Goal: Information Seeking & Learning: Learn about a topic

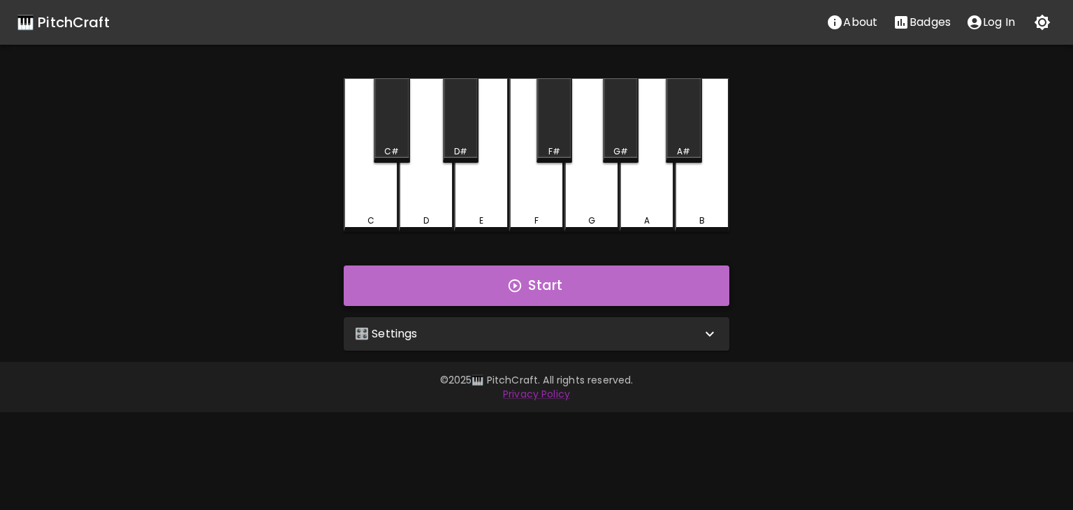
click at [470, 298] on button "Start" at bounding box center [537, 286] width 386 height 41
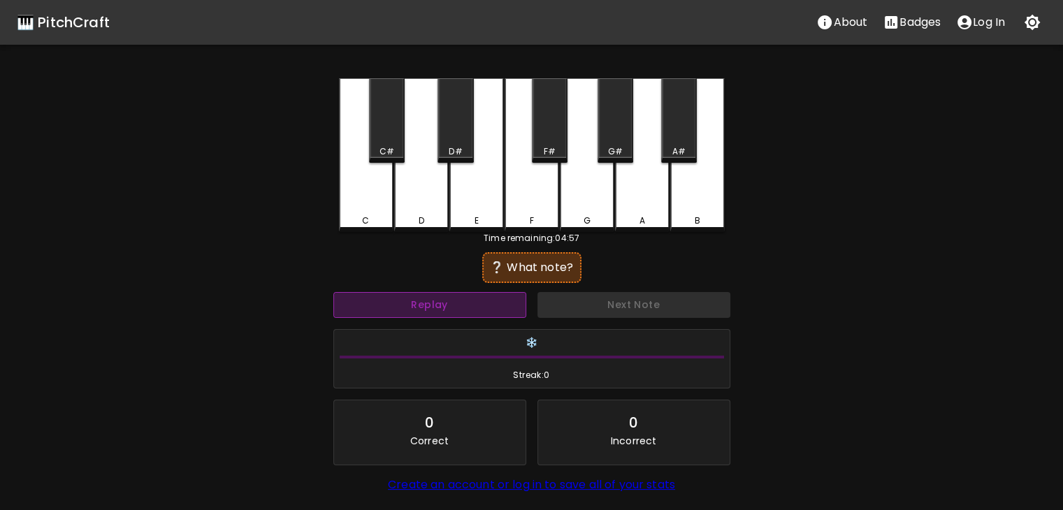
click at [485, 312] on button "Replay" at bounding box center [429, 305] width 193 height 26
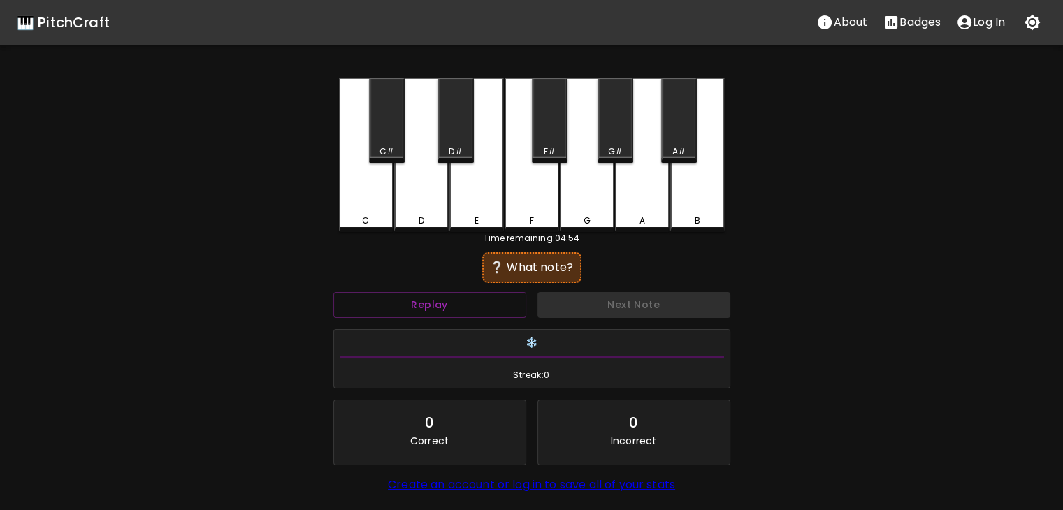
click at [422, 226] on div "D" at bounding box center [421, 155] width 55 height 154
click at [513, 309] on button "Replay" at bounding box center [429, 305] width 193 height 26
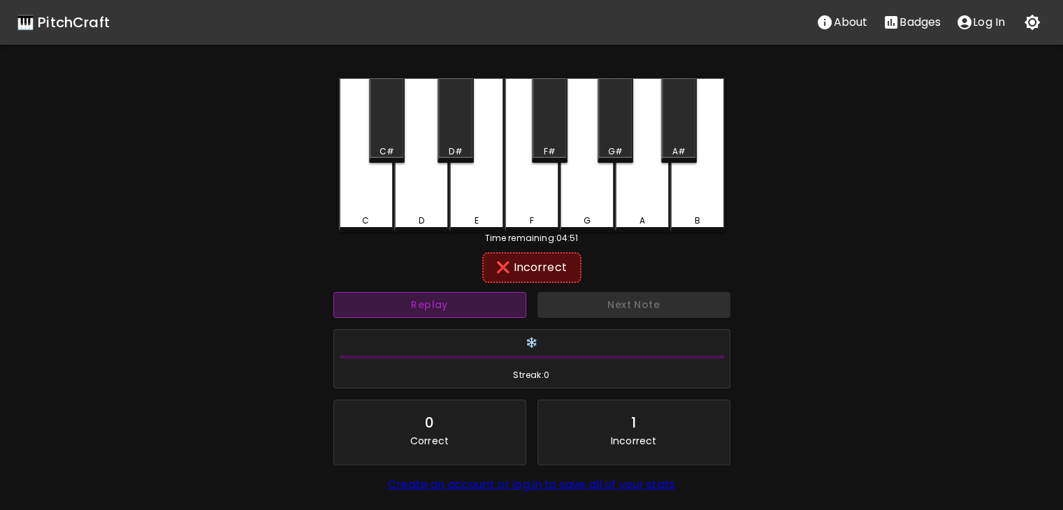
click at [514, 305] on button "Replay" at bounding box center [429, 305] width 193 height 26
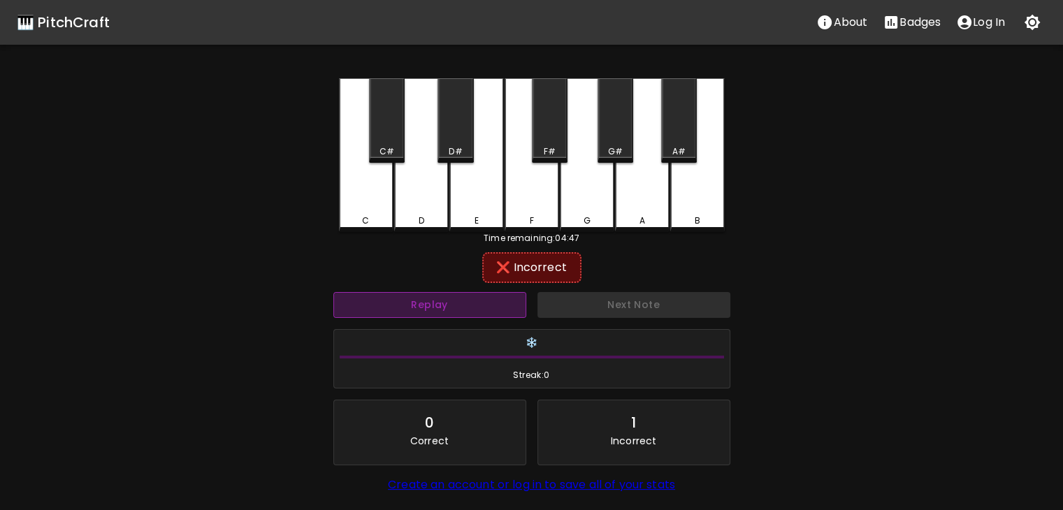
click at [493, 293] on button "Replay" at bounding box center [429, 305] width 193 height 26
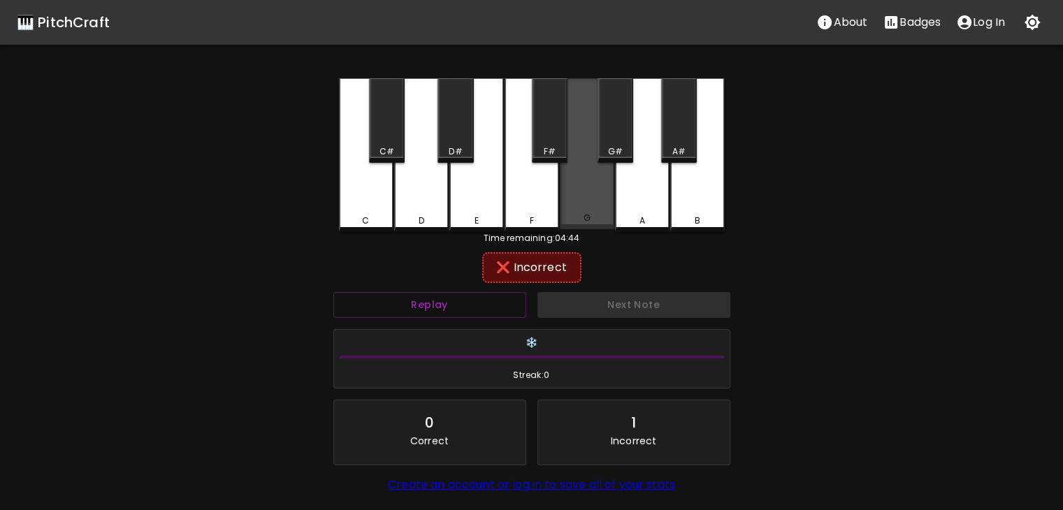
click at [565, 215] on div "G" at bounding box center [587, 218] width 52 height 13
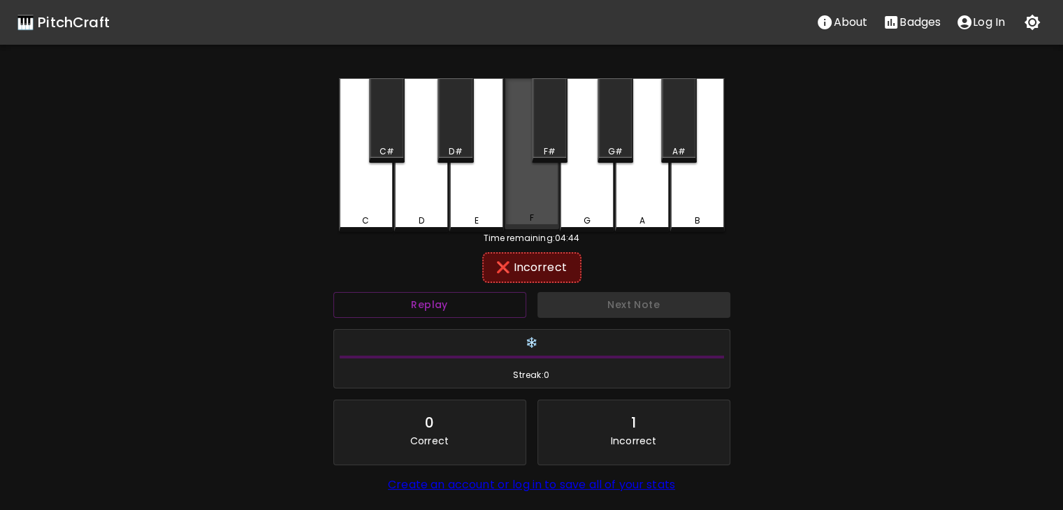
click at [552, 213] on div "F" at bounding box center [532, 153] width 55 height 151
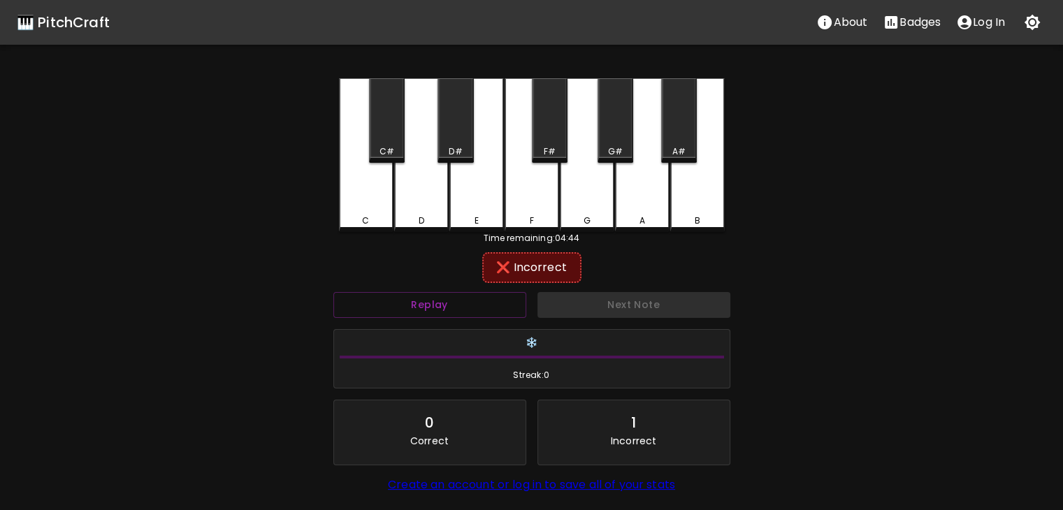
click at [609, 207] on div "G" at bounding box center [587, 155] width 55 height 154
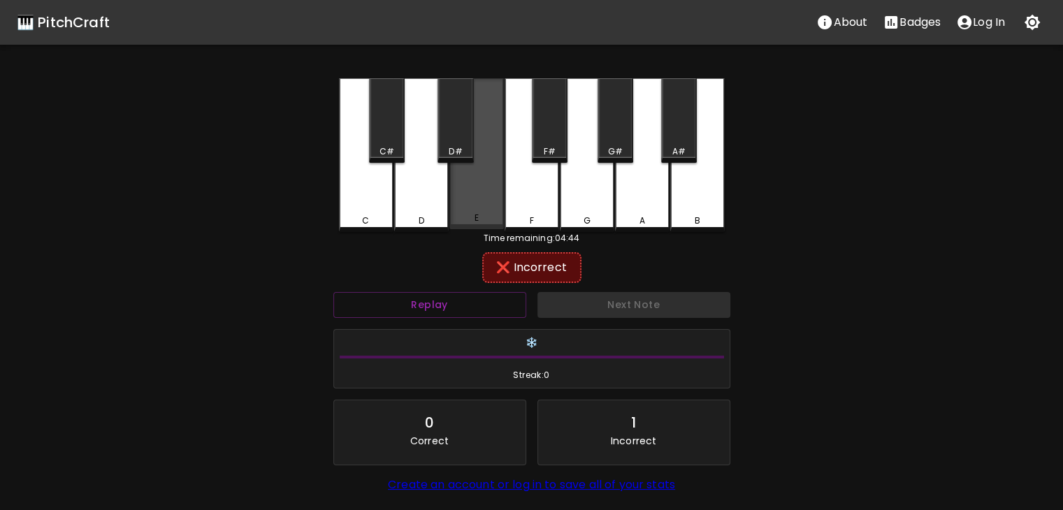
click at [474, 213] on div "E" at bounding box center [476, 153] width 55 height 151
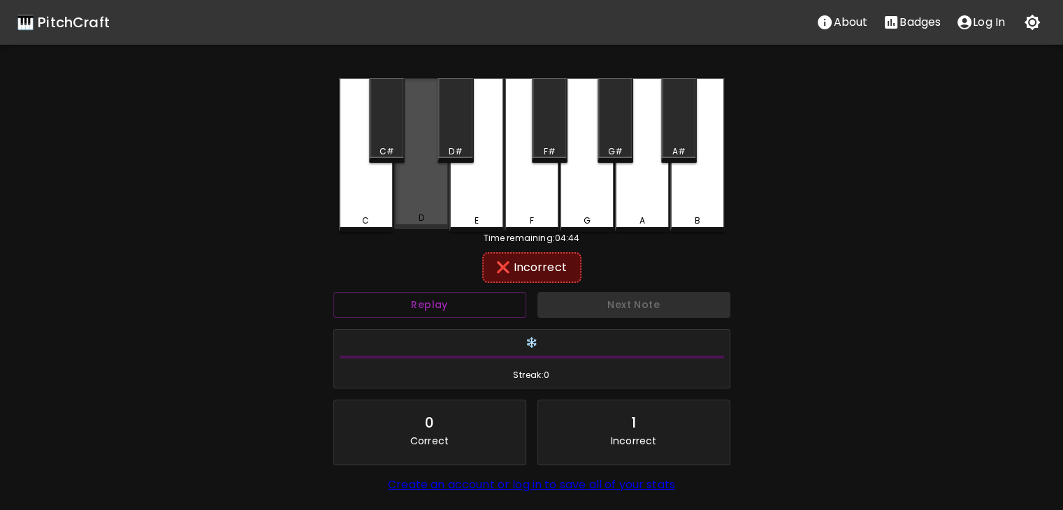
click at [436, 161] on div "D" at bounding box center [421, 153] width 55 height 151
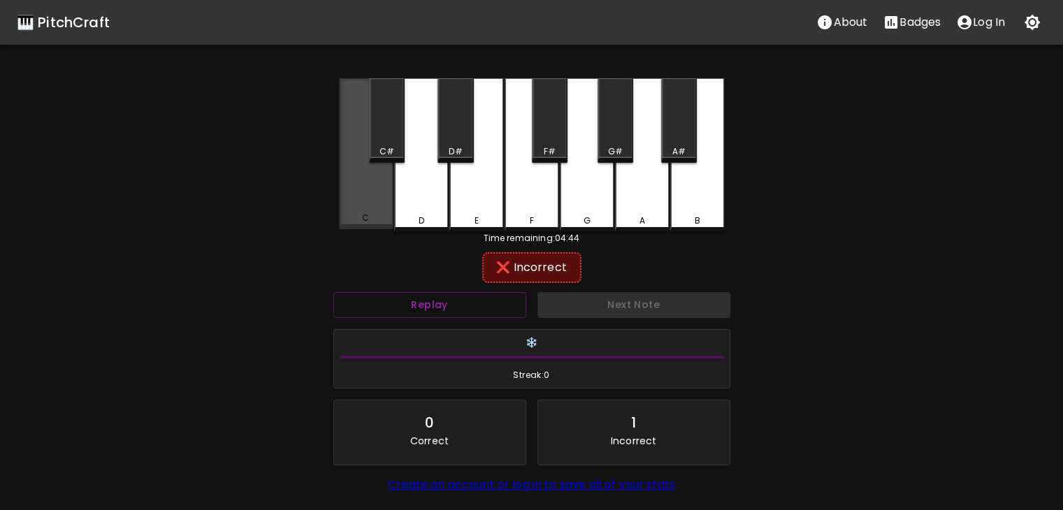
click at [384, 176] on div "C" at bounding box center [366, 153] width 55 height 151
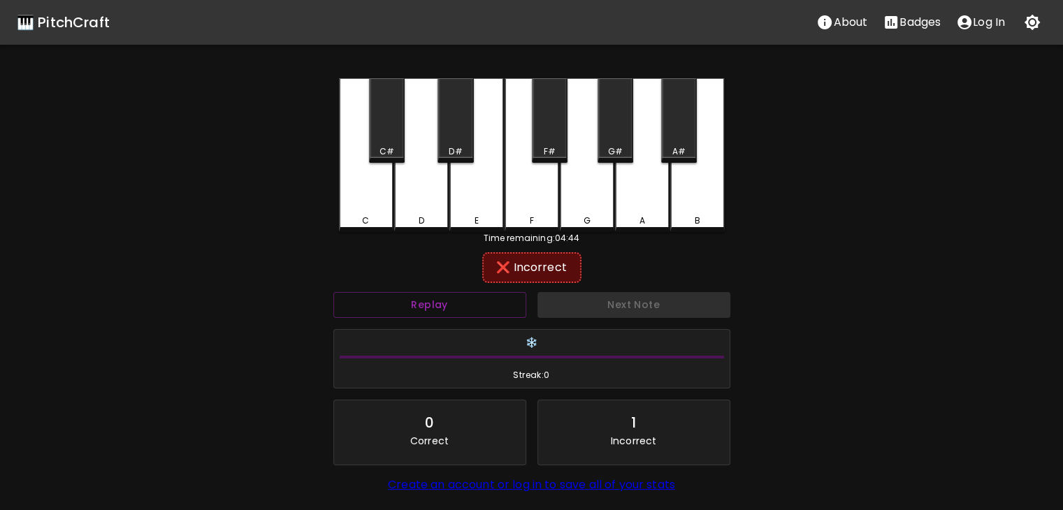
click at [538, 167] on div "F" at bounding box center [532, 155] width 55 height 154
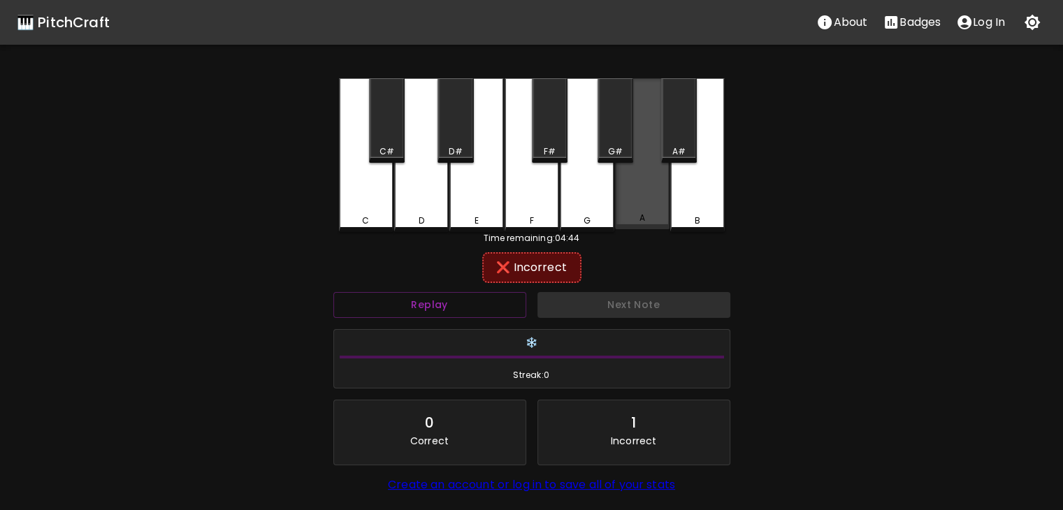
click at [651, 195] on div "A" at bounding box center [642, 153] width 55 height 151
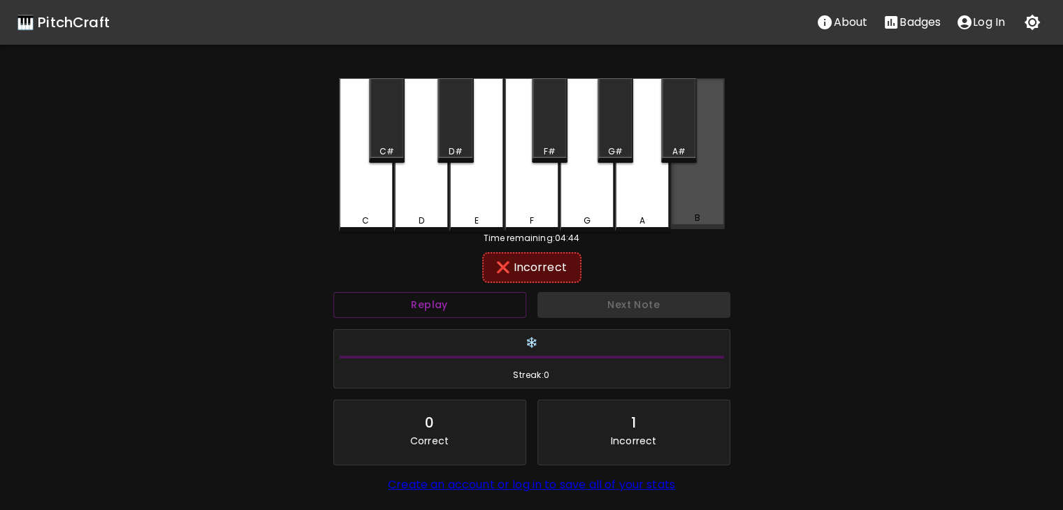
click at [688, 199] on div "B" at bounding box center [697, 153] width 55 height 151
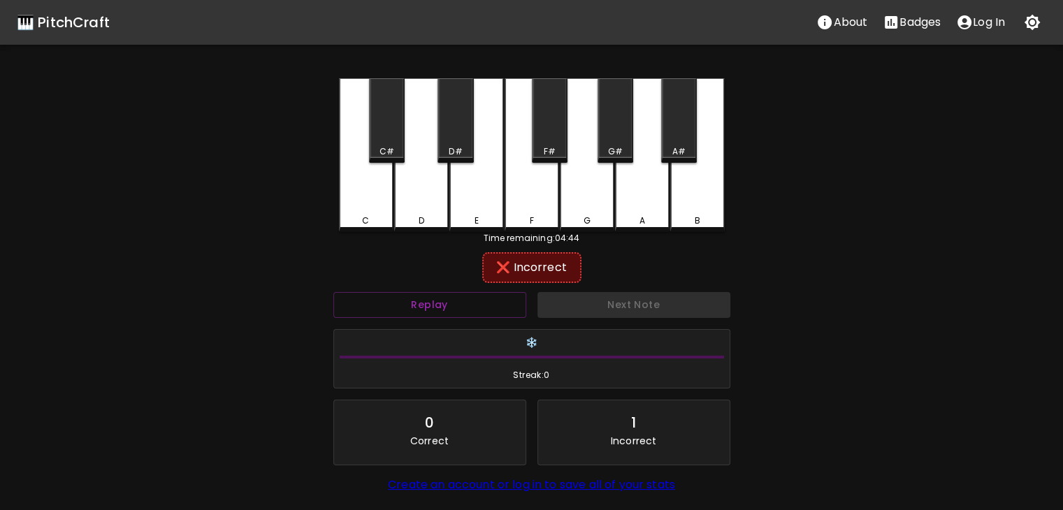
click at [651, 141] on div "A" at bounding box center [642, 155] width 55 height 154
click at [674, 145] on div "A#" at bounding box center [679, 120] width 36 height 85
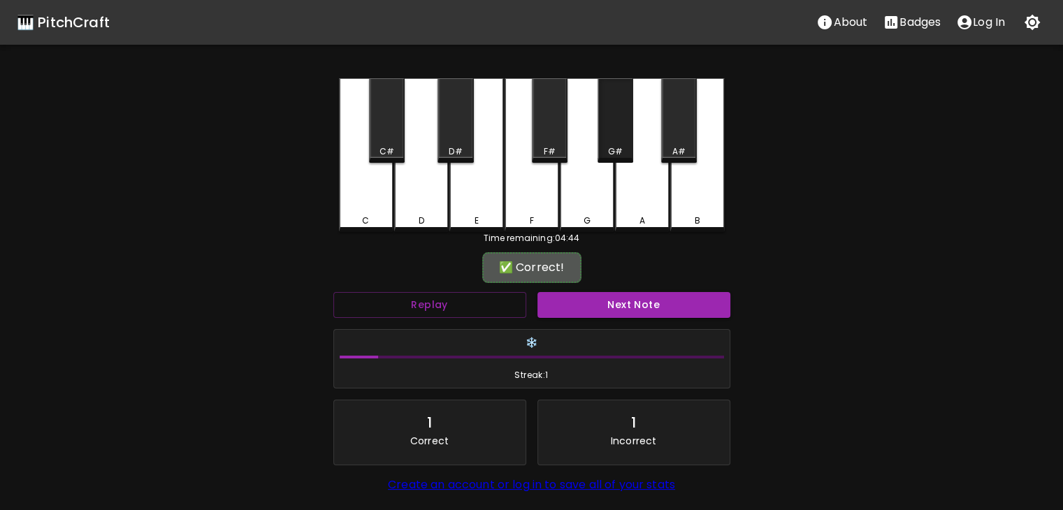
click at [610, 136] on div "G#" at bounding box center [615, 120] width 36 height 85
click at [621, 133] on div "G#" at bounding box center [615, 120] width 36 height 85
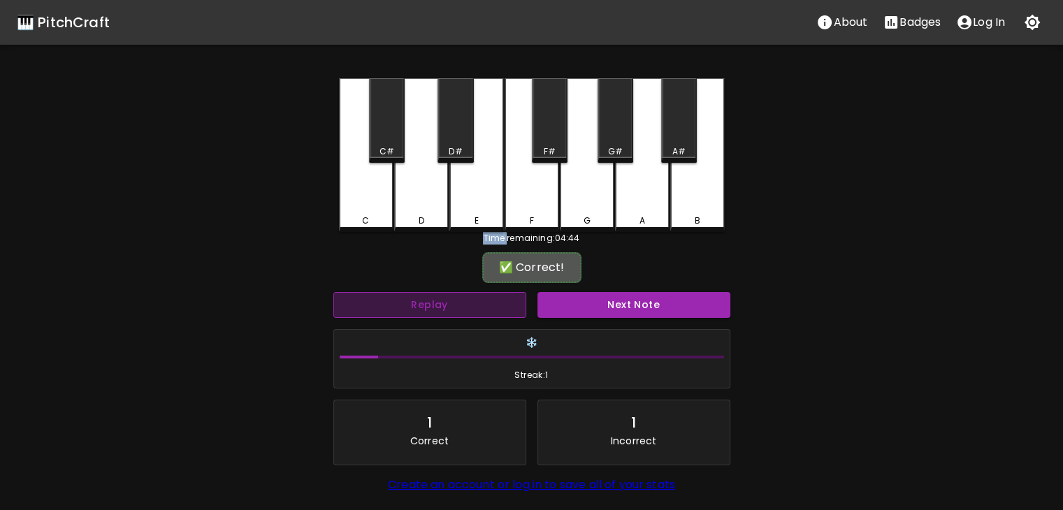
click at [496, 316] on button "Replay" at bounding box center [429, 305] width 193 height 26
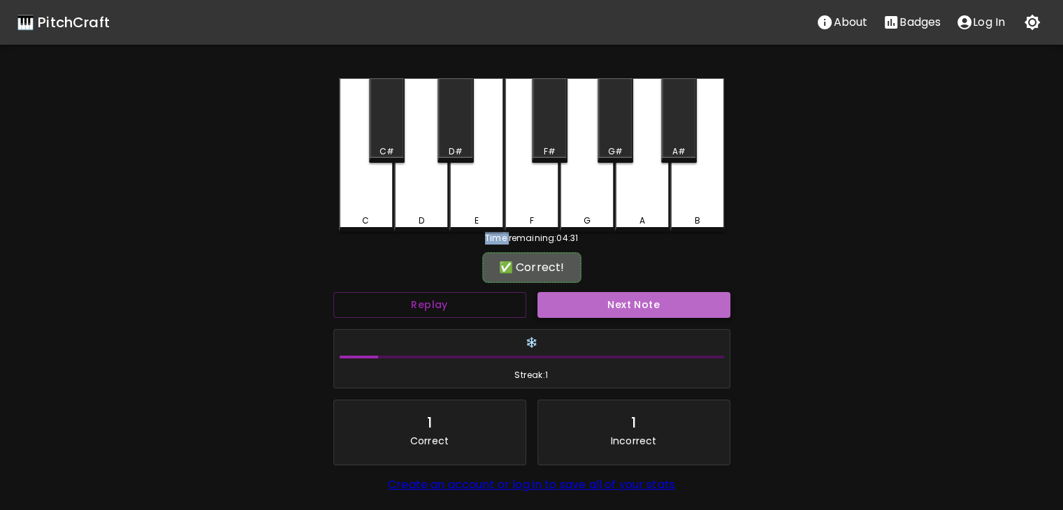
click at [570, 303] on button "Next Note" at bounding box center [633, 305] width 193 height 26
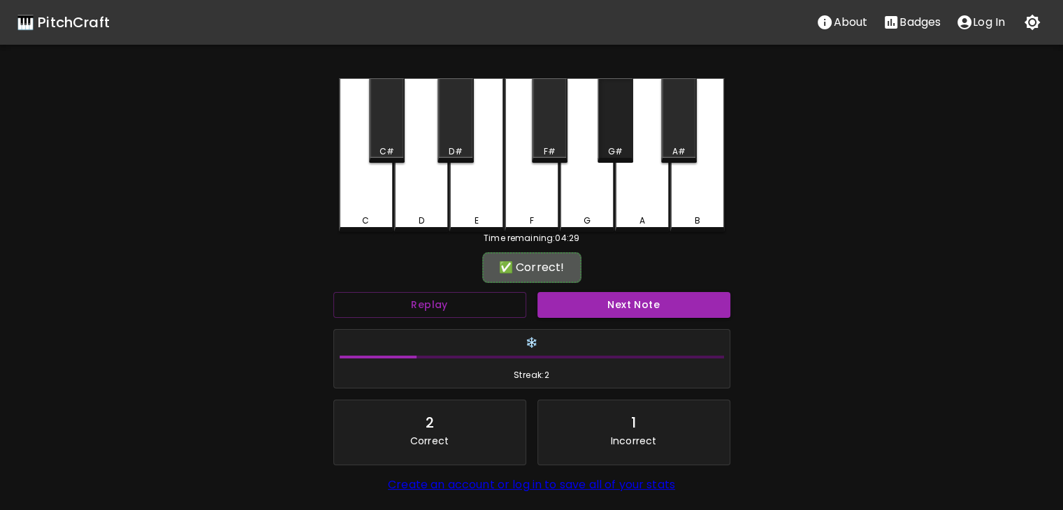
click at [622, 130] on div "G#" at bounding box center [615, 120] width 36 height 85
click at [627, 300] on button "Next Note" at bounding box center [633, 305] width 193 height 26
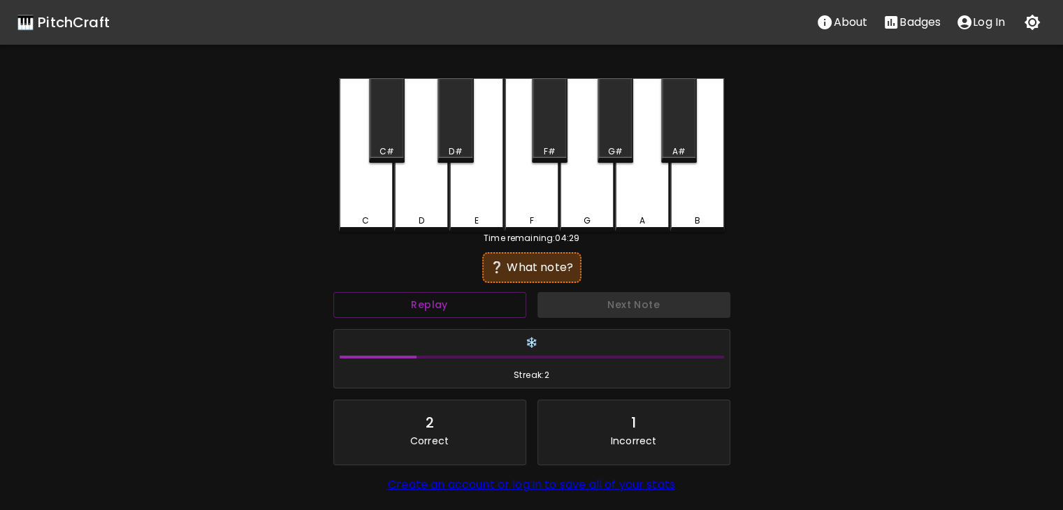
click at [618, 154] on div "G#" at bounding box center [615, 151] width 15 height 13
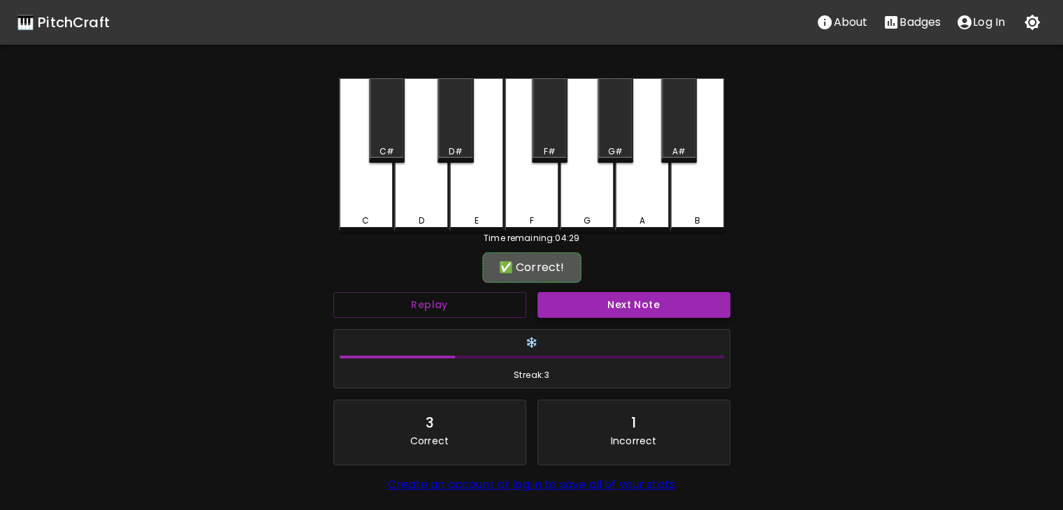
click at [616, 294] on button "Next Note" at bounding box center [633, 305] width 193 height 26
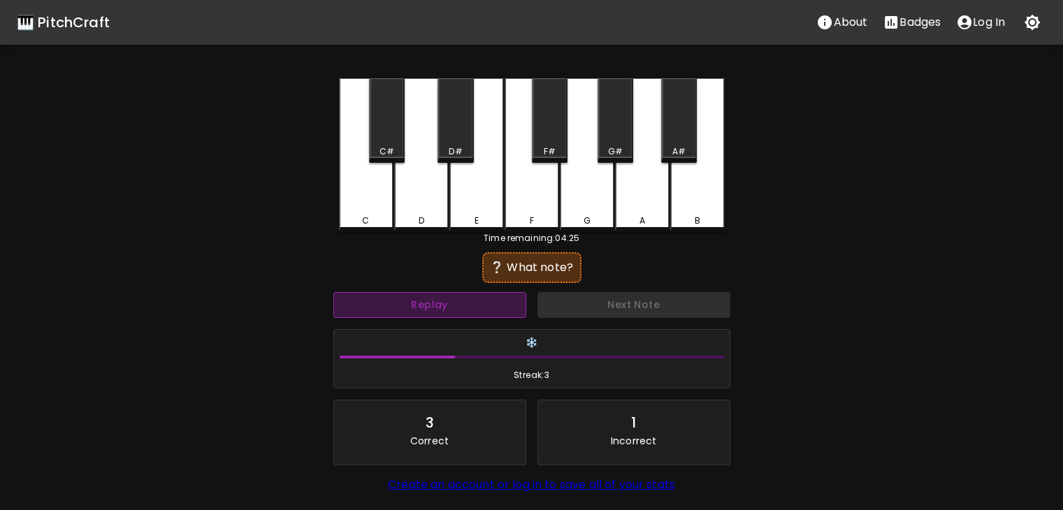
click at [481, 314] on button "Replay" at bounding box center [429, 305] width 193 height 26
click at [481, 229] on div "C C# D D# E F F# G G# A A# B" at bounding box center [532, 155] width 386 height 154
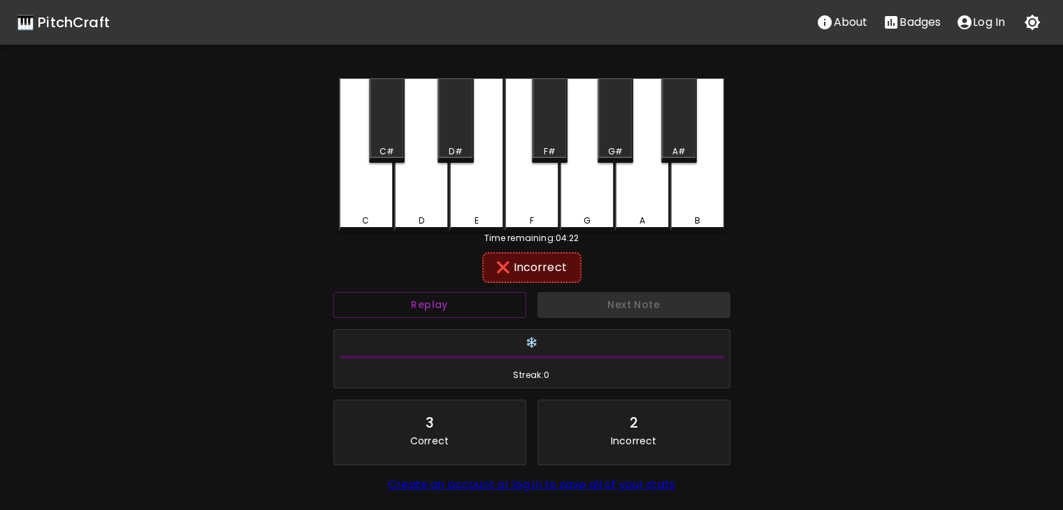
click at [523, 222] on div "F" at bounding box center [532, 221] width 52 height 13
click at [549, 136] on div "F#" at bounding box center [550, 120] width 36 height 85
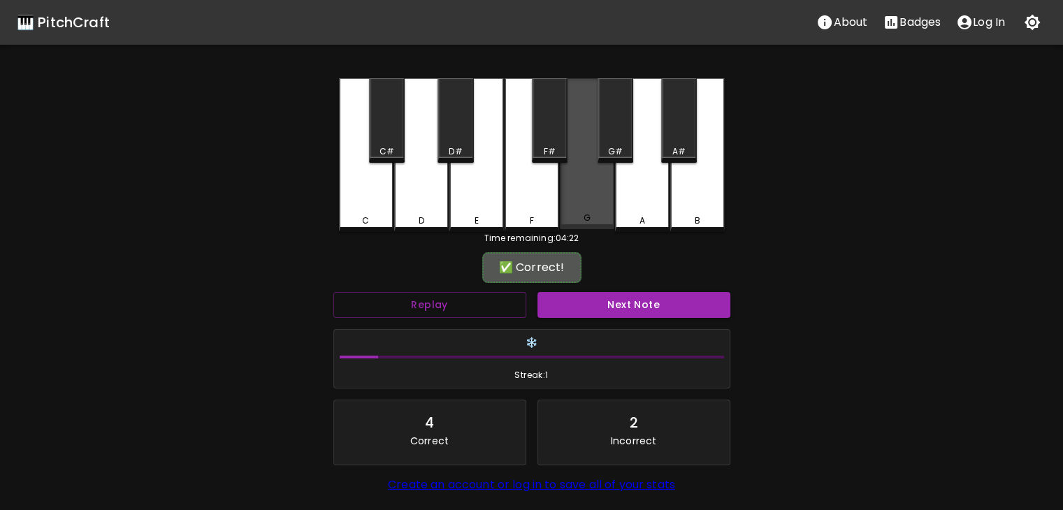
click at [571, 164] on div "G" at bounding box center [587, 153] width 55 height 151
click at [584, 173] on div "G" at bounding box center [587, 153] width 55 height 151
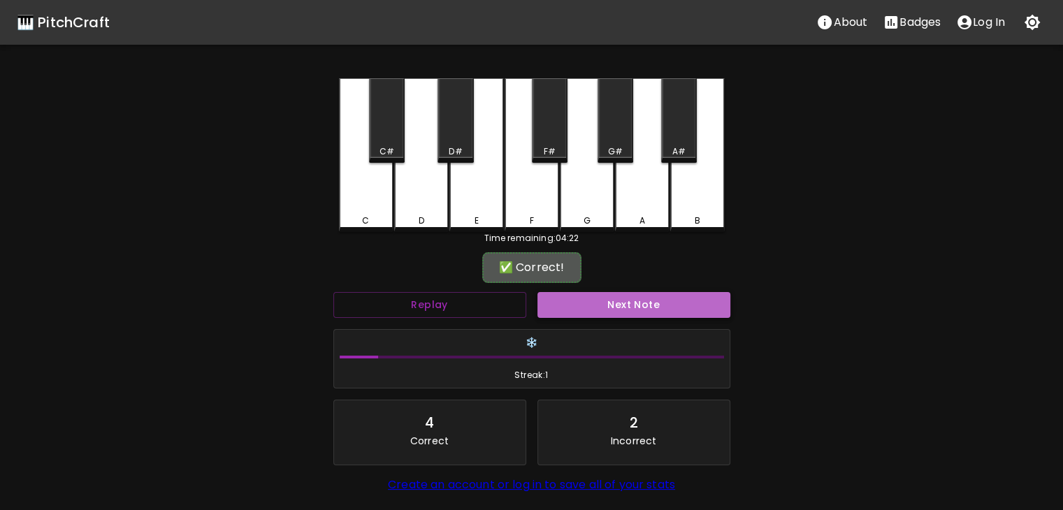
click at [630, 296] on button "Next Note" at bounding box center [633, 305] width 193 height 26
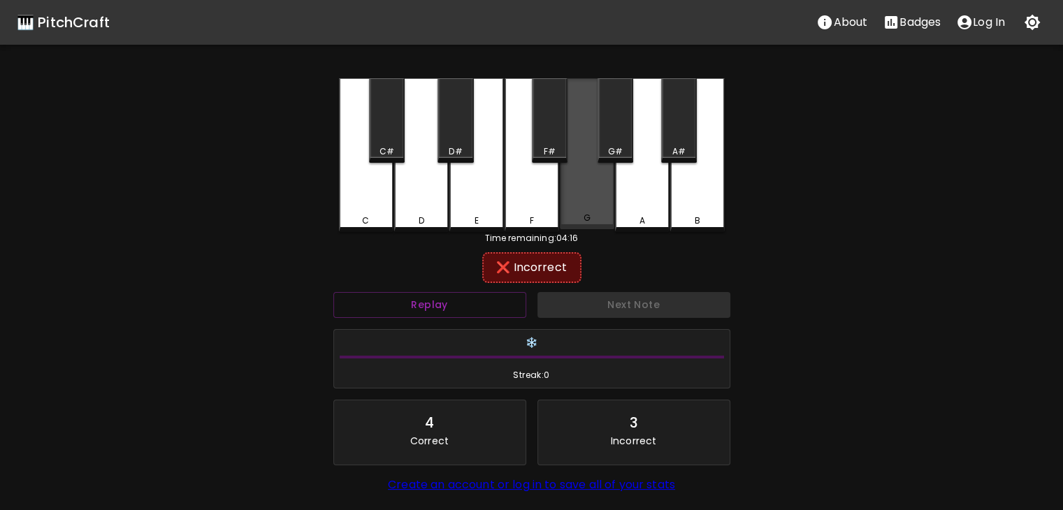
click at [606, 185] on div "G" at bounding box center [587, 153] width 55 height 151
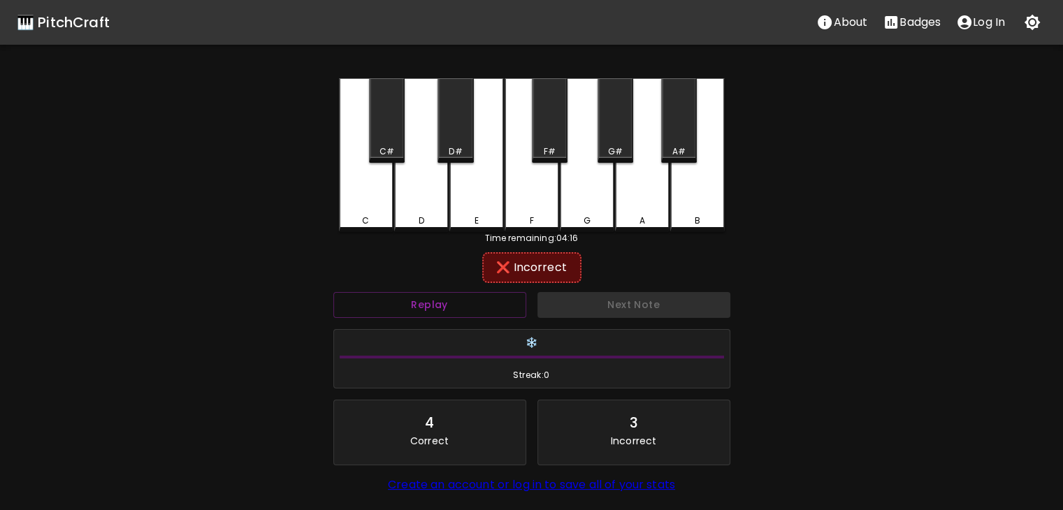
click at [605, 118] on div "G#" at bounding box center [615, 120] width 36 height 85
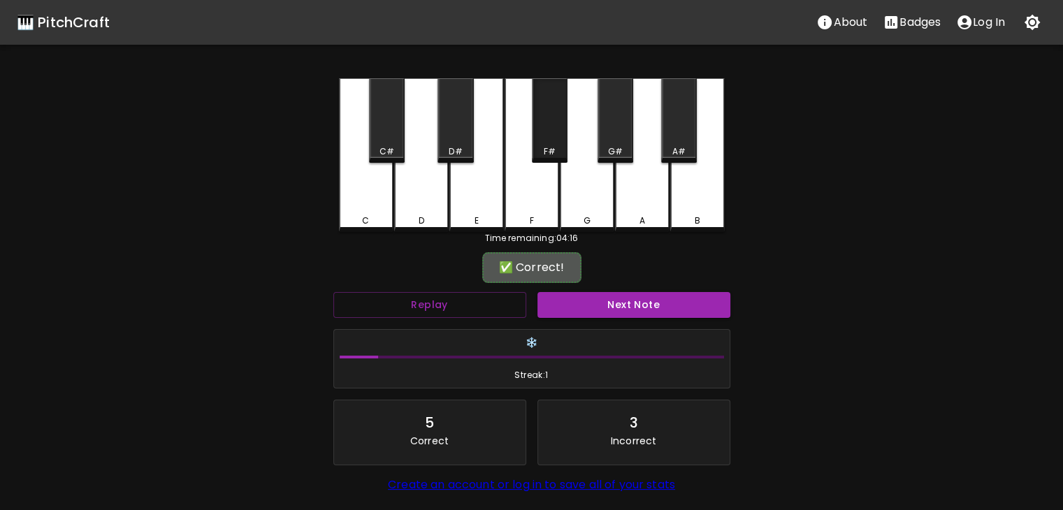
click at [537, 107] on div "F#" at bounding box center [550, 120] width 36 height 85
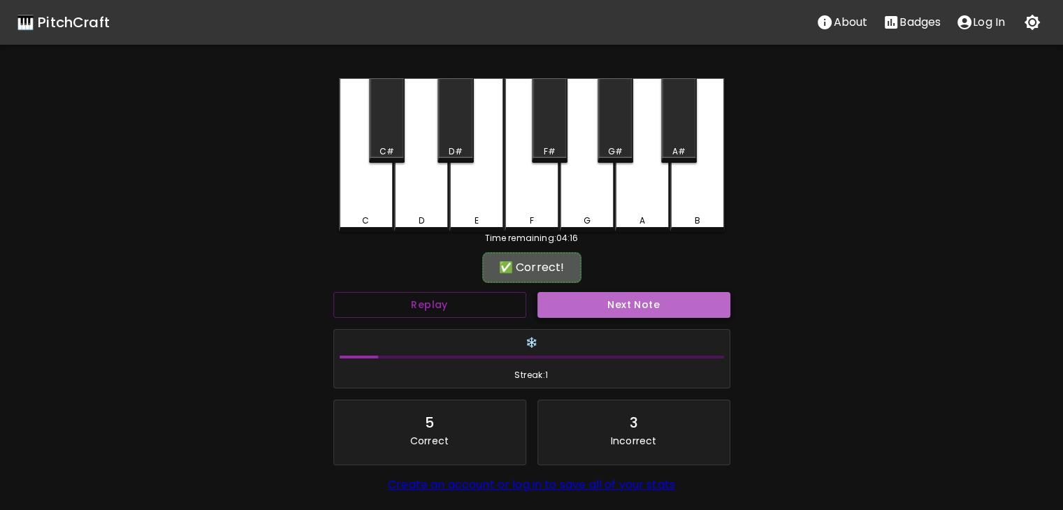
click at [593, 298] on button "Next Note" at bounding box center [633, 305] width 193 height 26
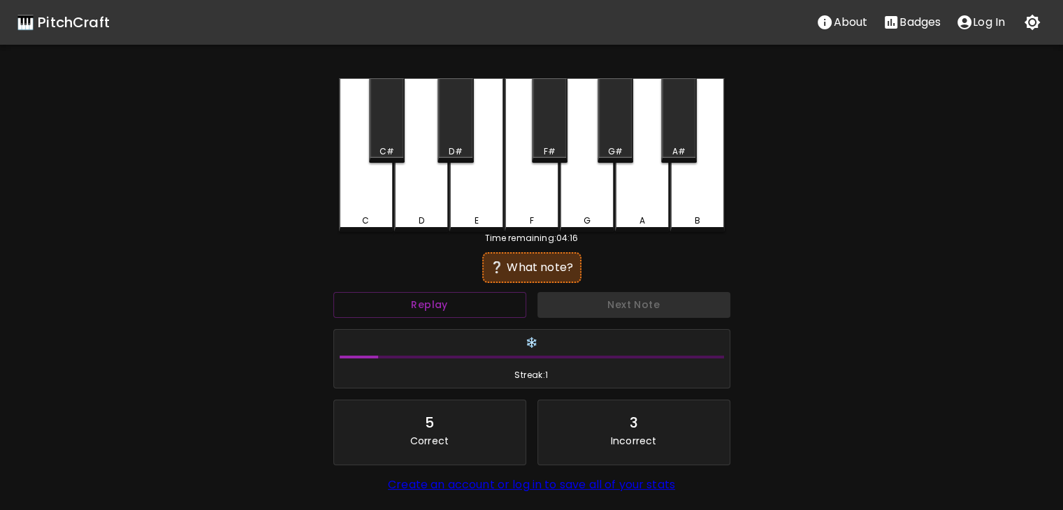
click at [655, 219] on div "A" at bounding box center [642, 221] width 52 height 13
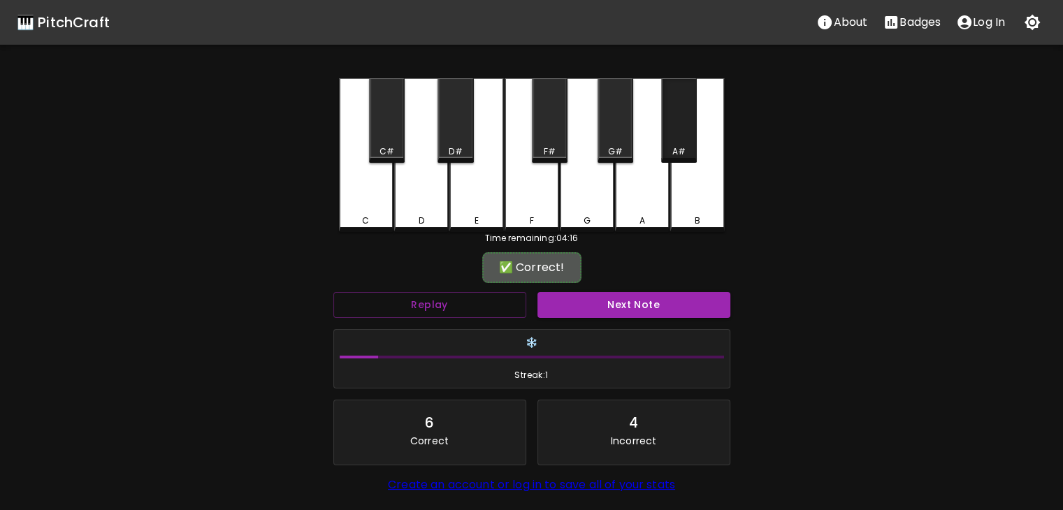
click at [671, 161] on div "A#" at bounding box center [679, 120] width 36 height 85
click at [653, 302] on button "Next Note" at bounding box center [633, 305] width 193 height 26
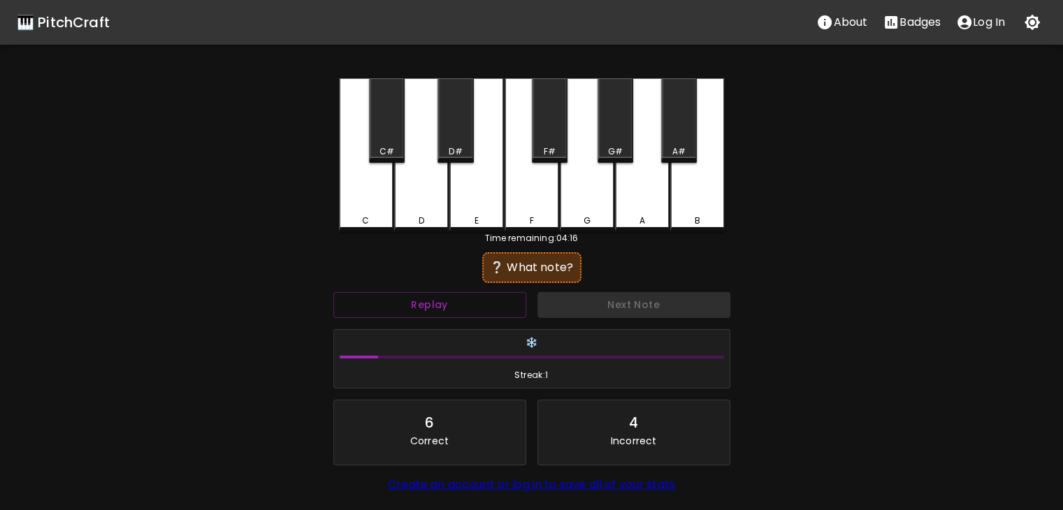
click at [585, 204] on div "G" at bounding box center [587, 155] width 55 height 154
click at [615, 140] on div "G#" at bounding box center [615, 120] width 36 height 85
click at [642, 201] on div "A" at bounding box center [642, 155] width 55 height 154
click at [553, 152] on div "F#" at bounding box center [549, 151] width 12 height 13
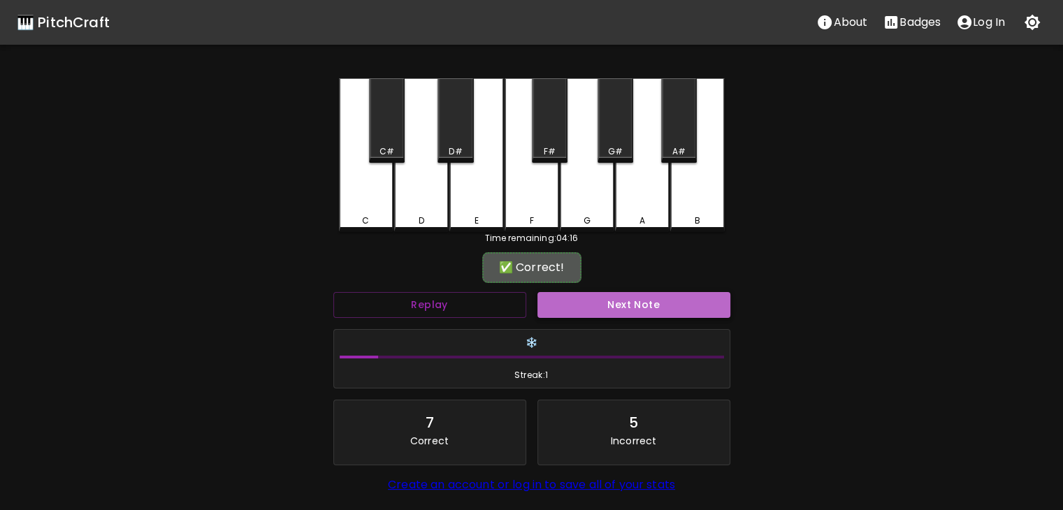
click at [628, 312] on button "Next Note" at bounding box center [633, 305] width 193 height 26
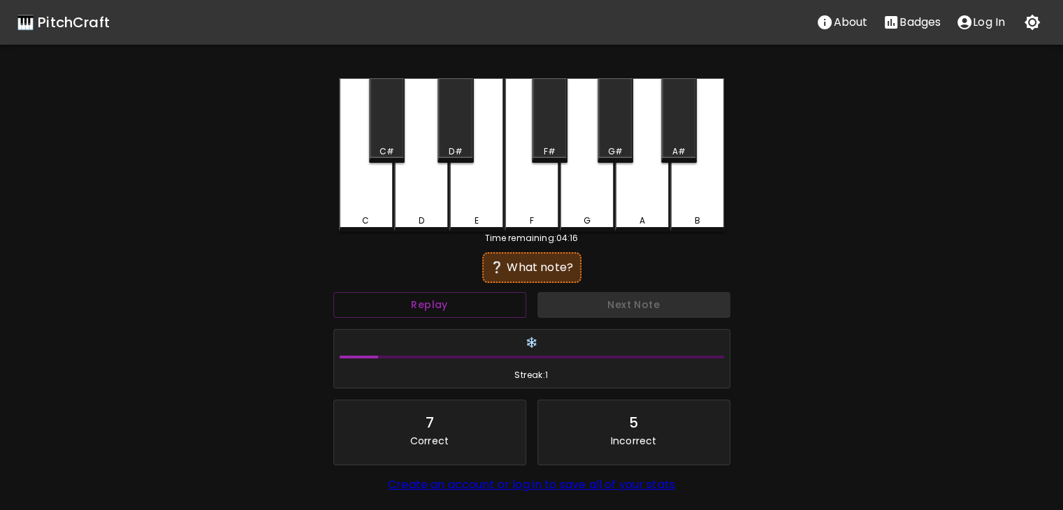
click at [545, 194] on div "F" at bounding box center [532, 155] width 55 height 154
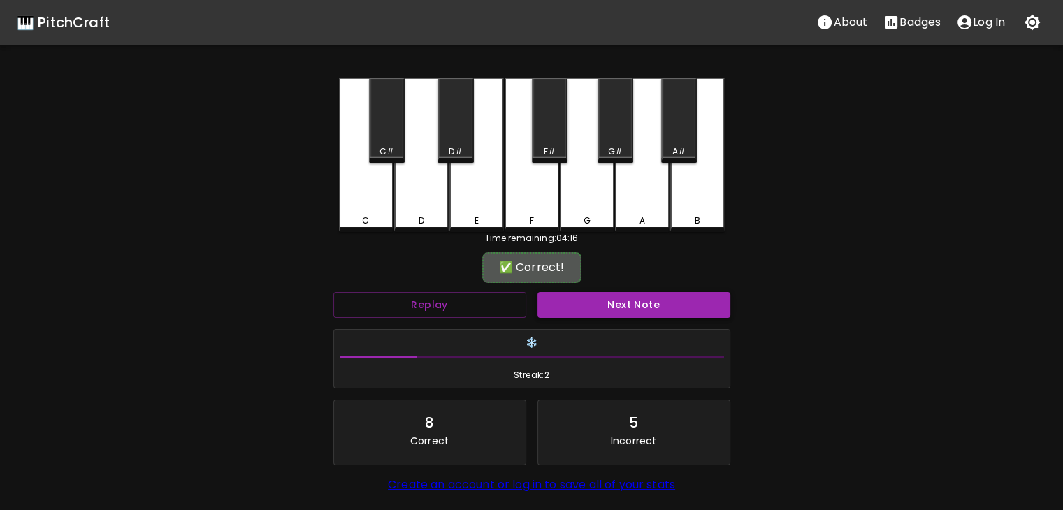
click at [625, 297] on button "Next Note" at bounding box center [633, 305] width 193 height 26
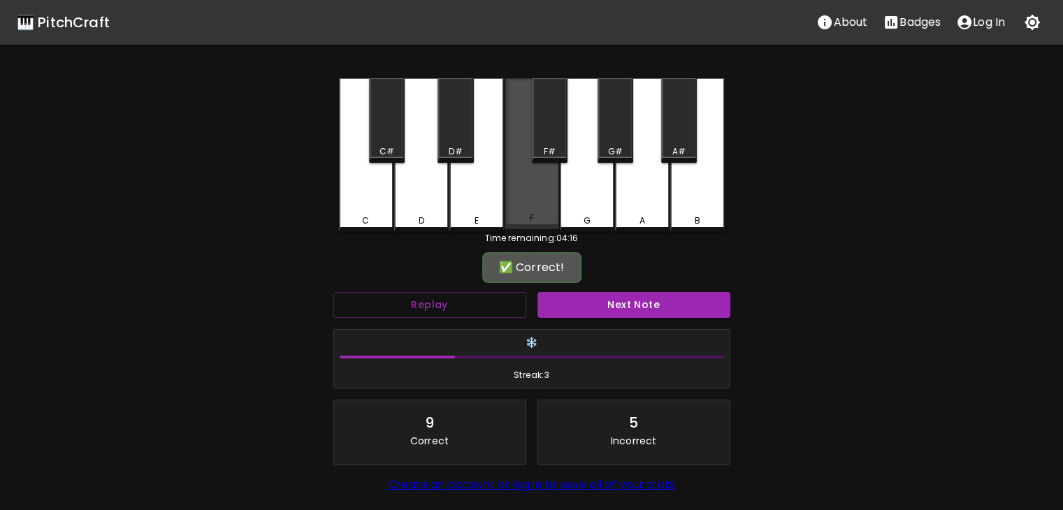
click at [540, 193] on div "F" at bounding box center [532, 153] width 55 height 151
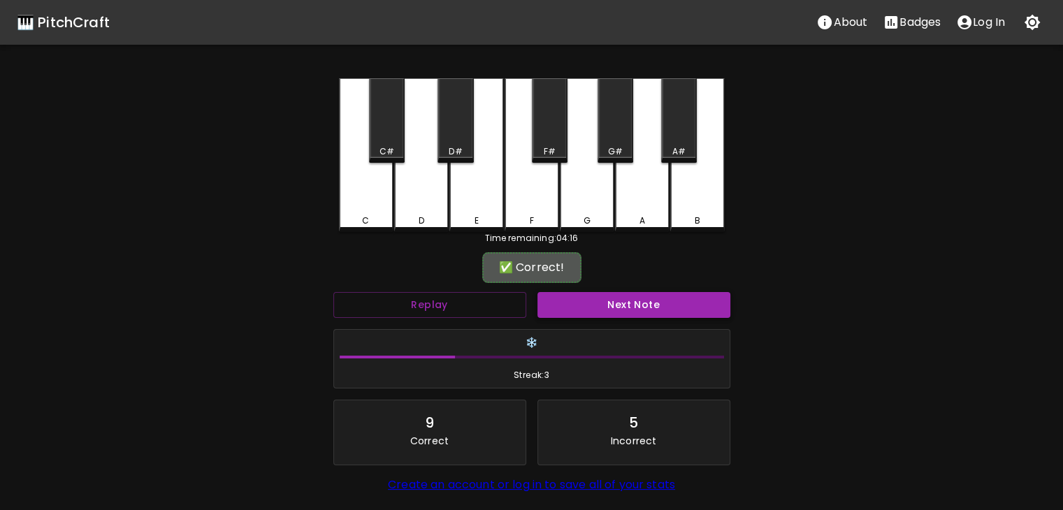
click at [614, 297] on button "Next Note" at bounding box center [633, 305] width 193 height 26
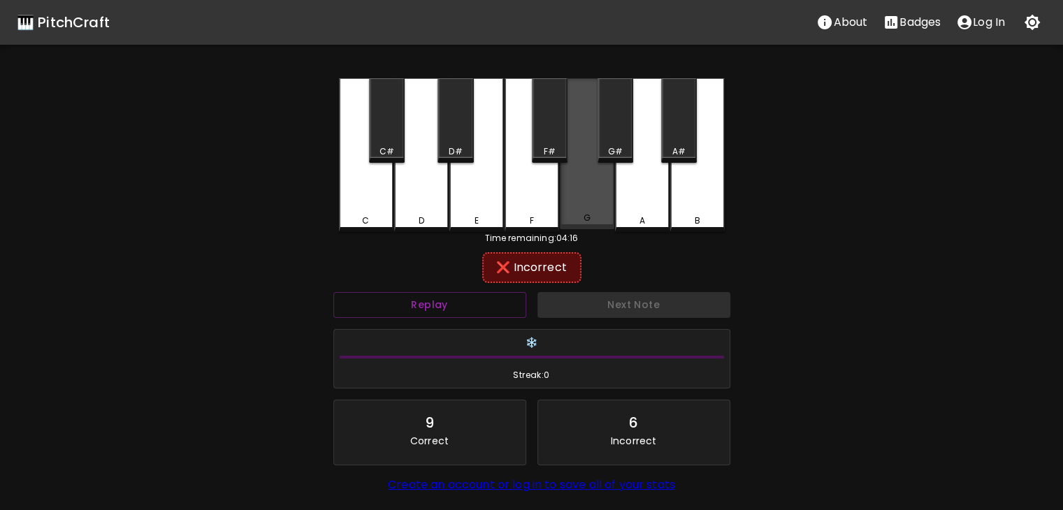
click at [566, 186] on div "G" at bounding box center [587, 153] width 55 height 151
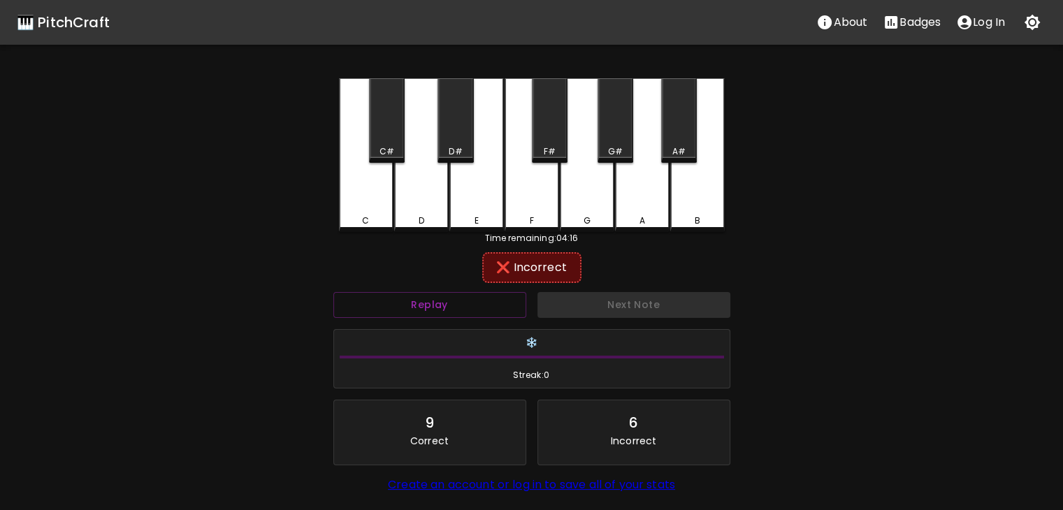
click at [557, 157] on div "F#" at bounding box center [549, 151] width 33 height 13
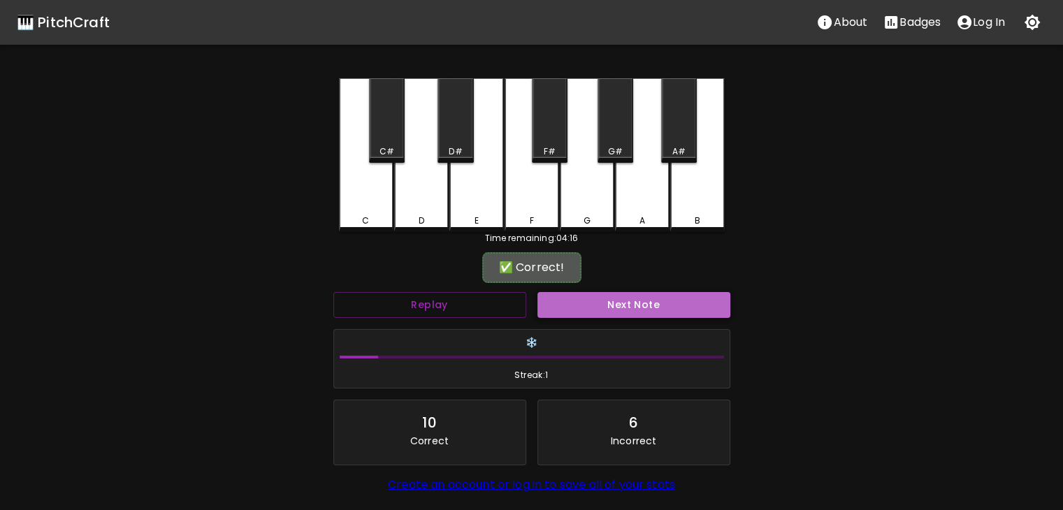
click at [632, 294] on button "Next Note" at bounding box center [633, 305] width 193 height 26
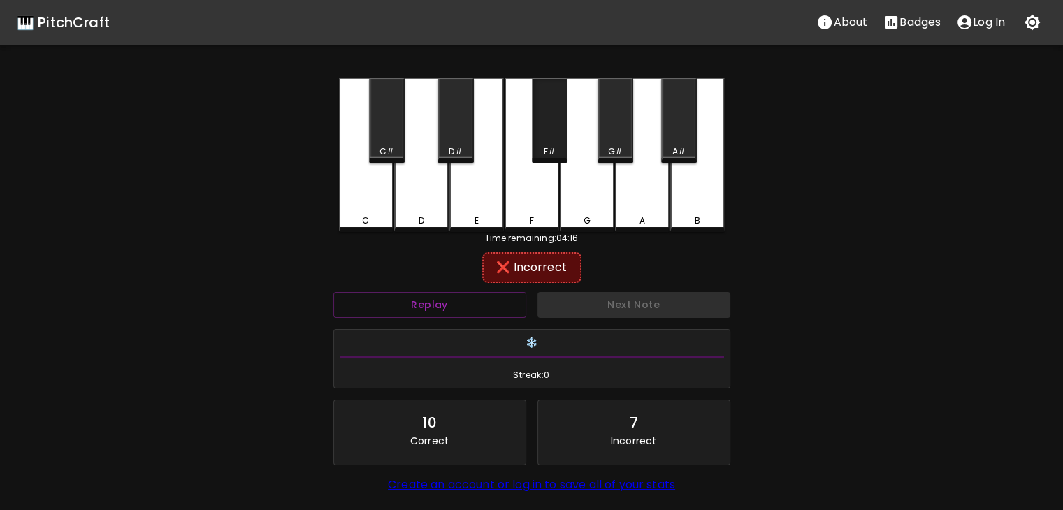
click at [546, 142] on div "F#" at bounding box center [550, 120] width 36 height 85
click at [523, 132] on div "F" at bounding box center [532, 155] width 55 height 154
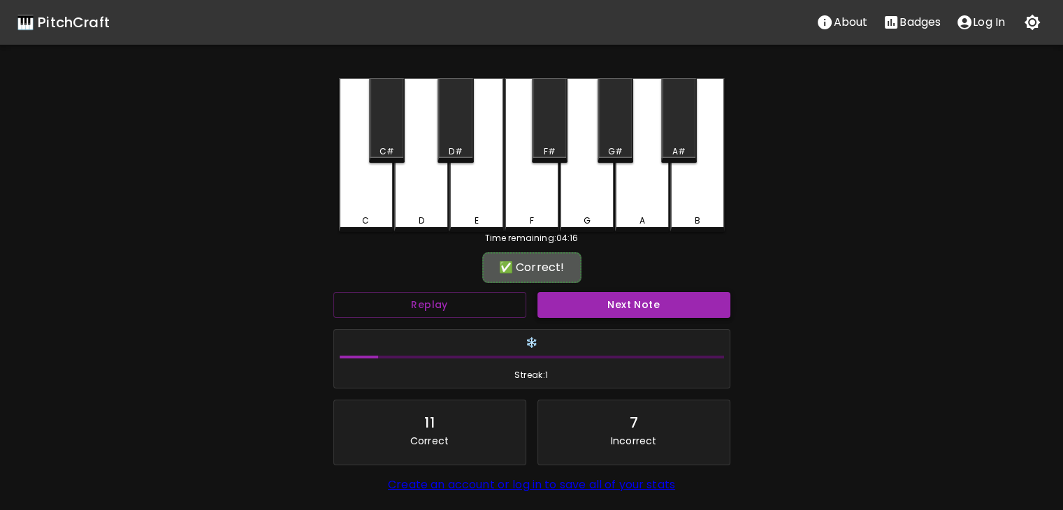
click at [598, 299] on button "Next Note" at bounding box center [633, 305] width 193 height 26
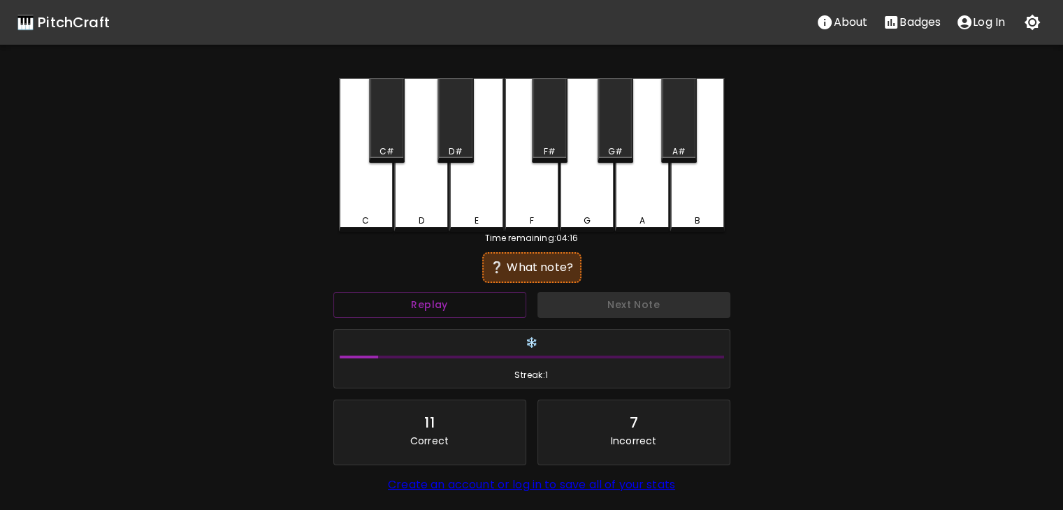
click at [683, 196] on div "B" at bounding box center [697, 155] width 55 height 154
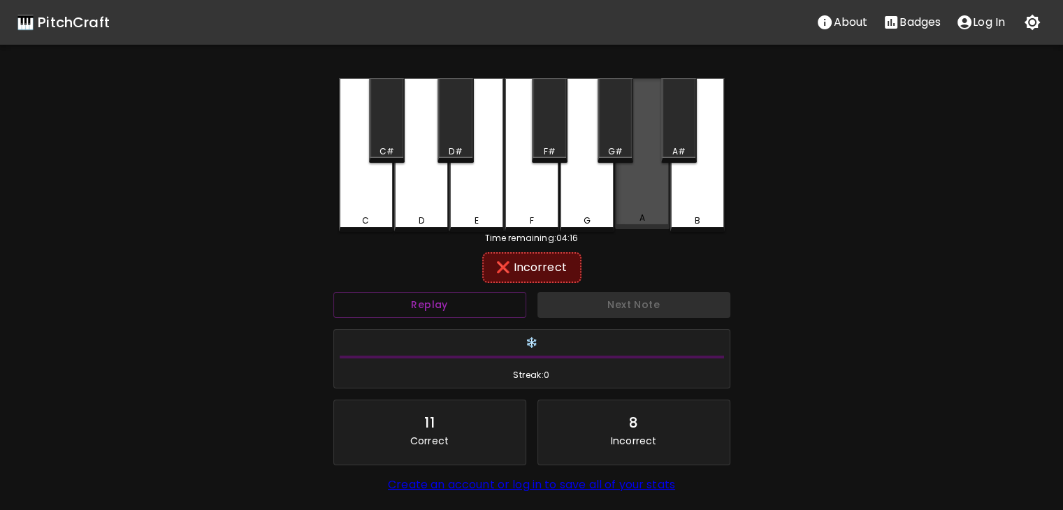
click at [648, 192] on div "A" at bounding box center [642, 153] width 55 height 151
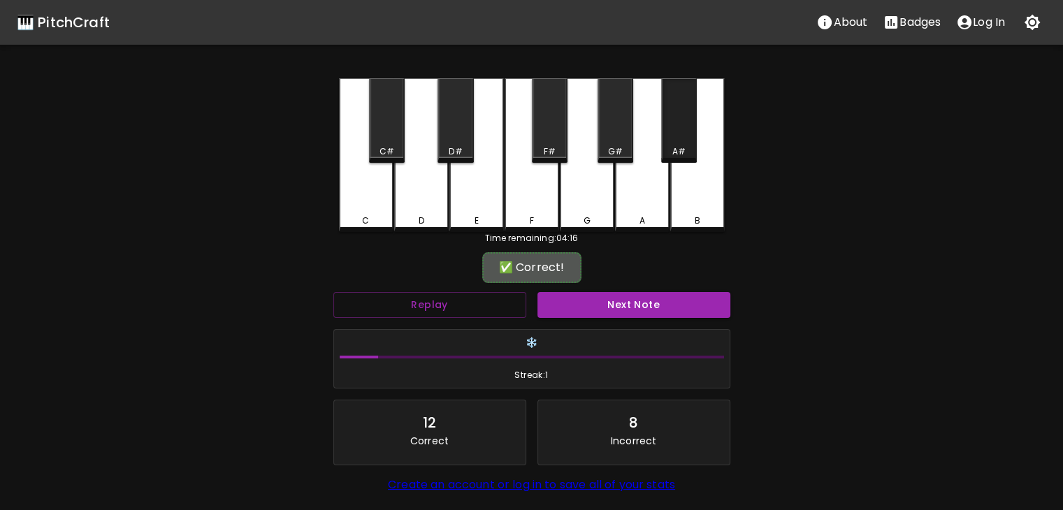
click at [677, 148] on div "A#" at bounding box center [678, 151] width 13 height 13
click at [676, 306] on button "Next Note" at bounding box center [633, 305] width 193 height 26
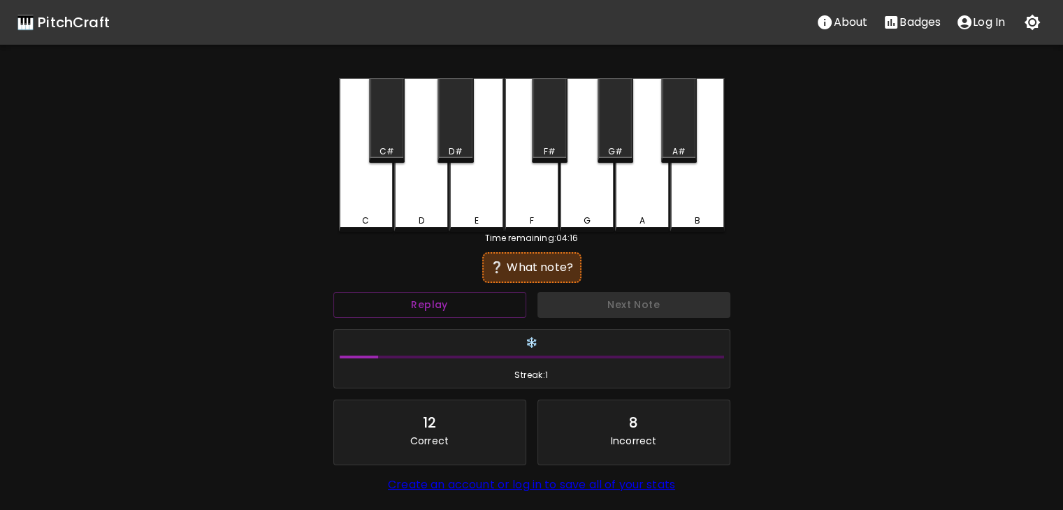
click at [386, 198] on div "C" at bounding box center [366, 155] width 55 height 154
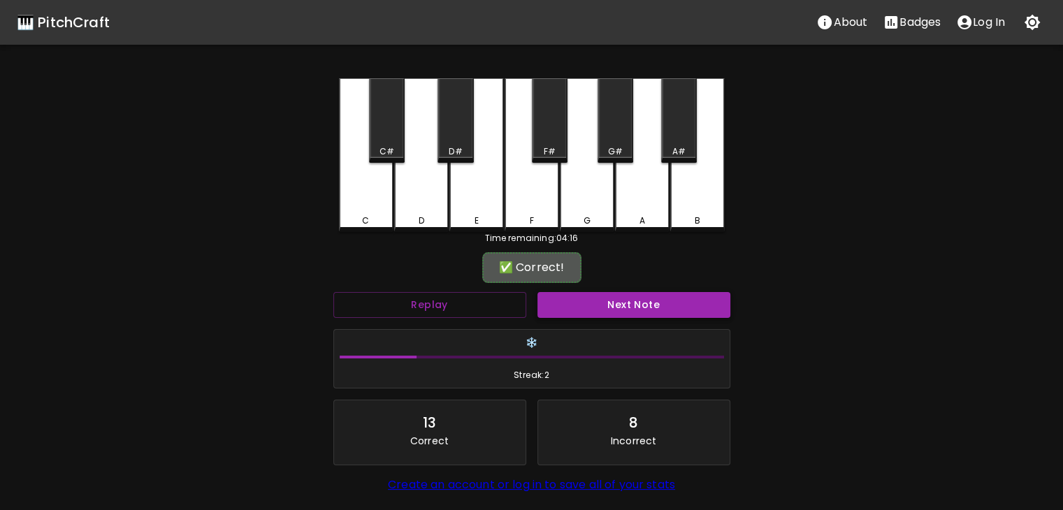
click at [595, 292] on button "Next Note" at bounding box center [633, 305] width 193 height 26
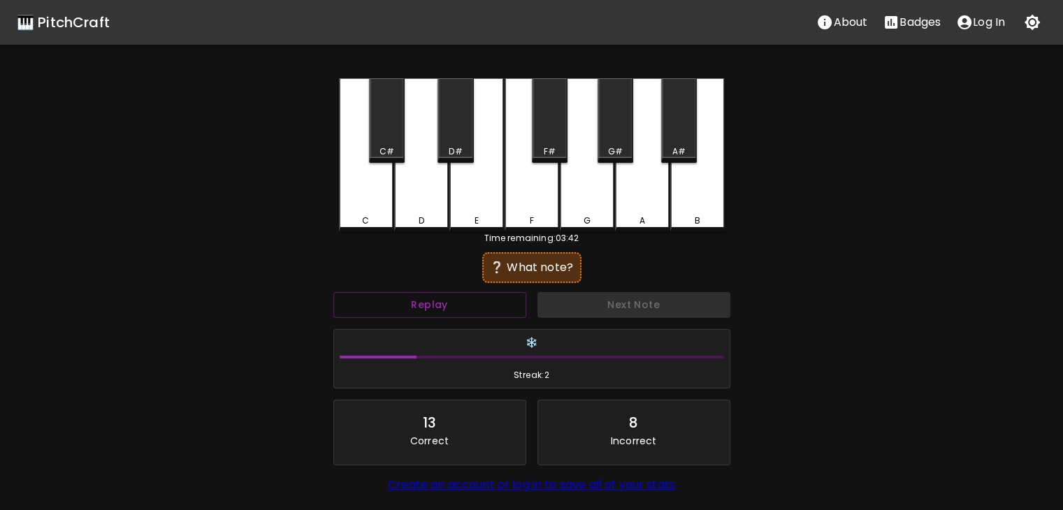
scroll to position [106, 0]
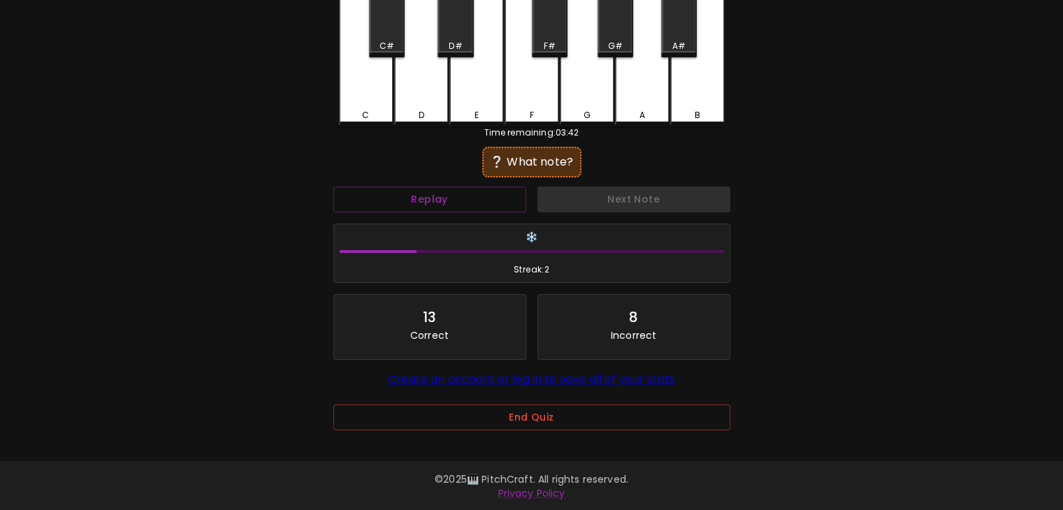
click at [677, 48] on div "A#" at bounding box center [678, 46] width 13 height 13
click at [597, 91] on div "G" at bounding box center [587, 50] width 55 height 154
click at [616, 55] on div "G#" at bounding box center [615, 15] width 36 height 85
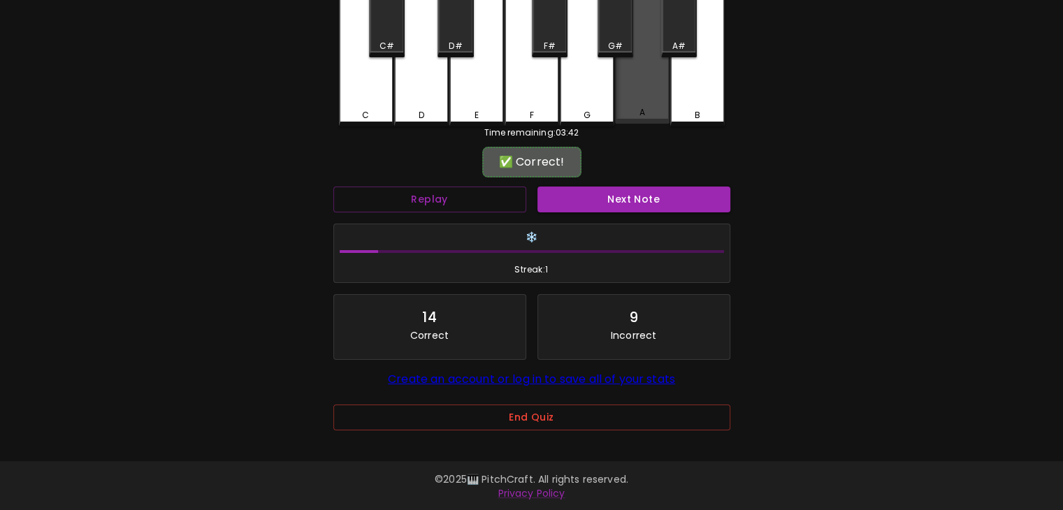
click at [637, 81] on div "A" at bounding box center [642, 48] width 55 height 151
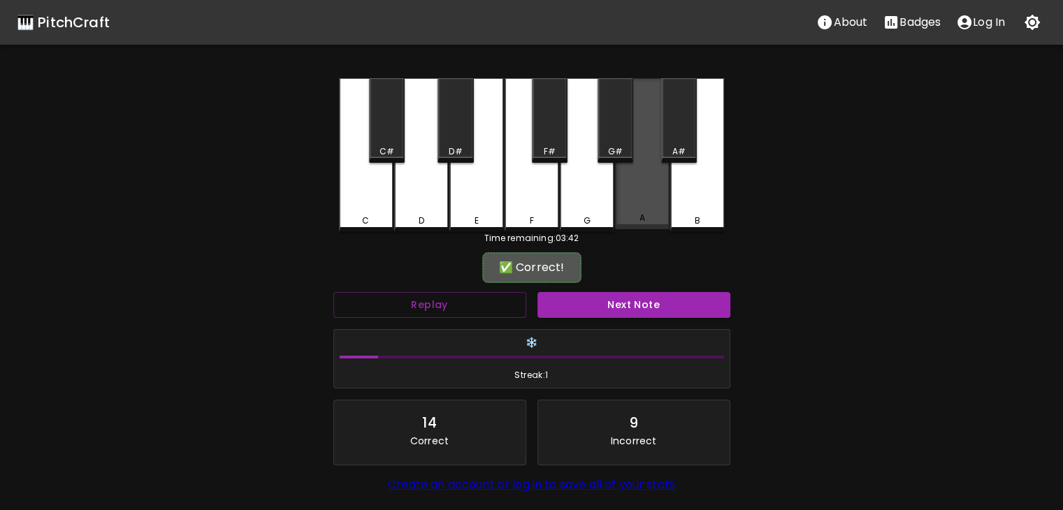
click at [666, 187] on div "A" at bounding box center [642, 153] width 55 height 151
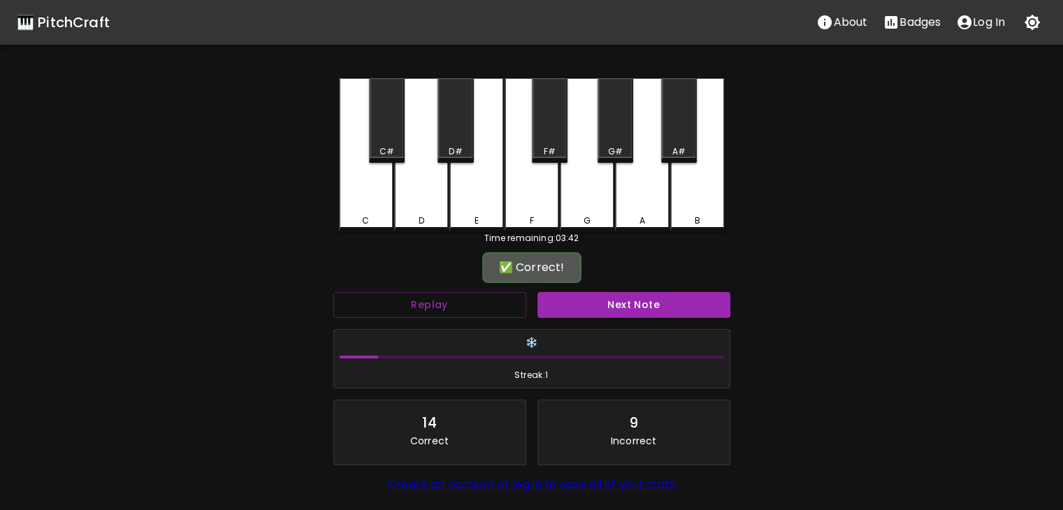
click at [656, 321] on div "Next Note" at bounding box center [634, 305] width 204 height 37
click at [669, 311] on button "Next Note" at bounding box center [633, 305] width 193 height 26
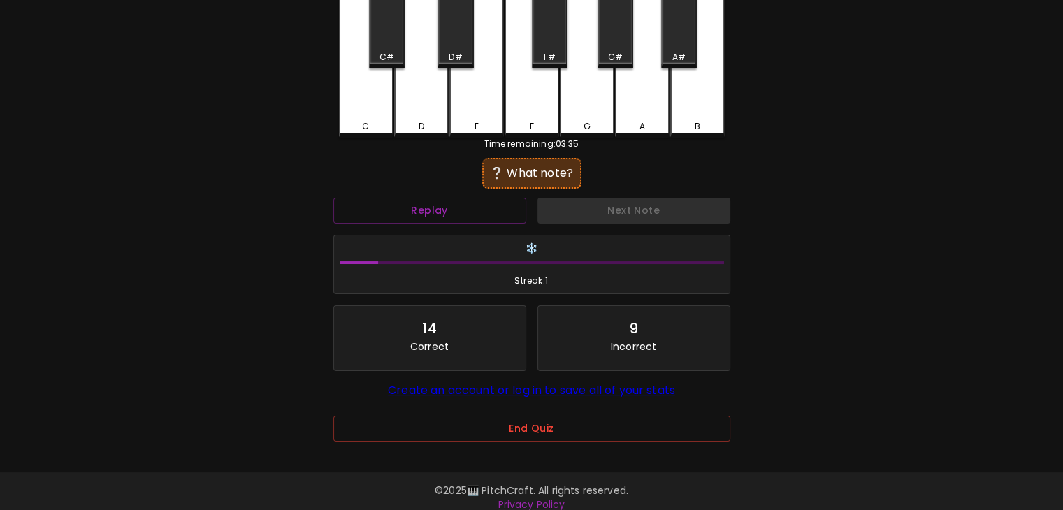
scroll to position [106, 0]
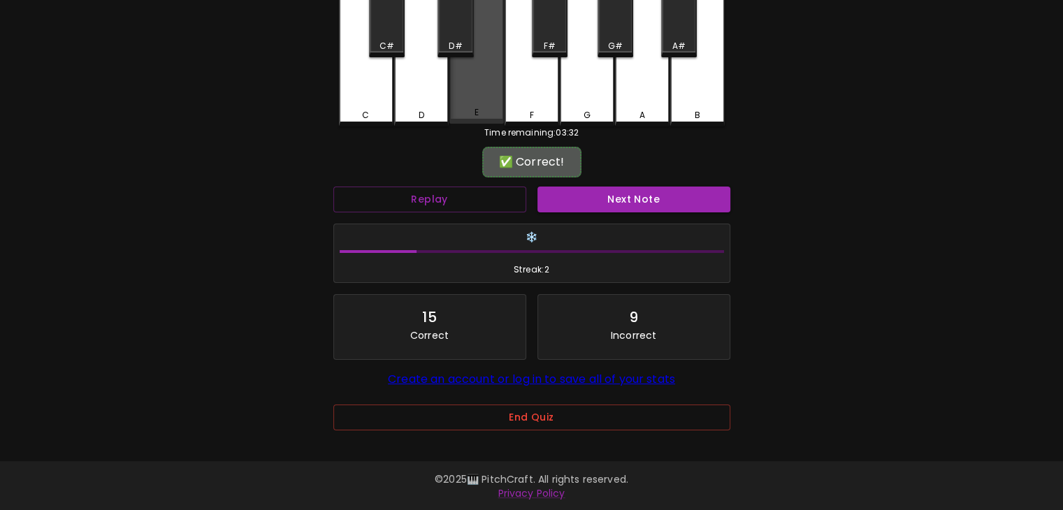
click at [481, 70] on div "E" at bounding box center [476, 48] width 55 height 151
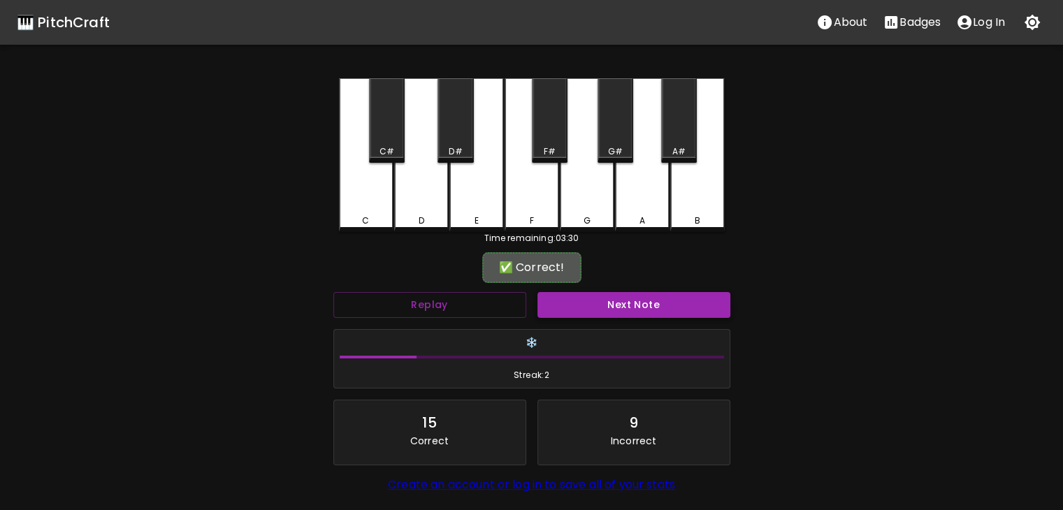
click at [615, 301] on button "Next Note" at bounding box center [633, 305] width 193 height 26
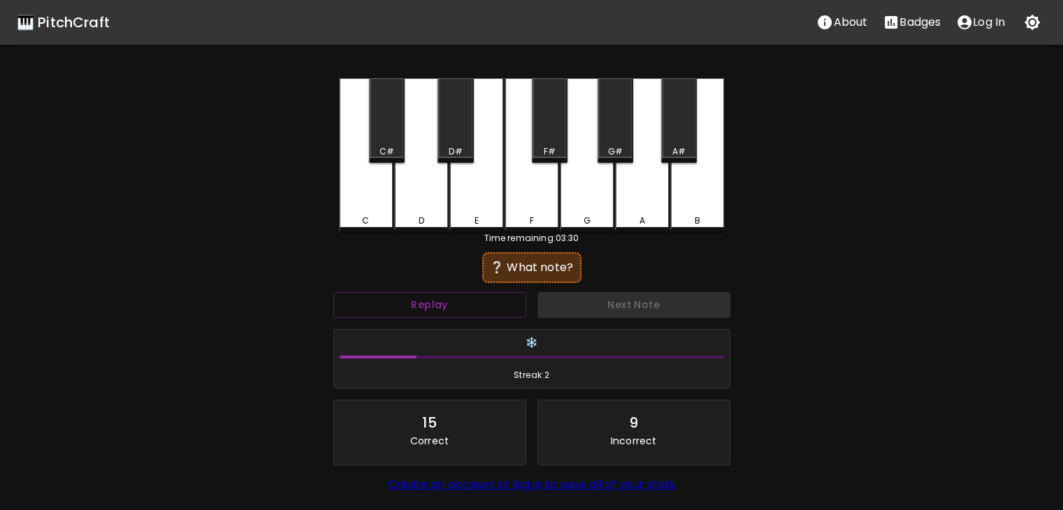
scroll to position [106, 0]
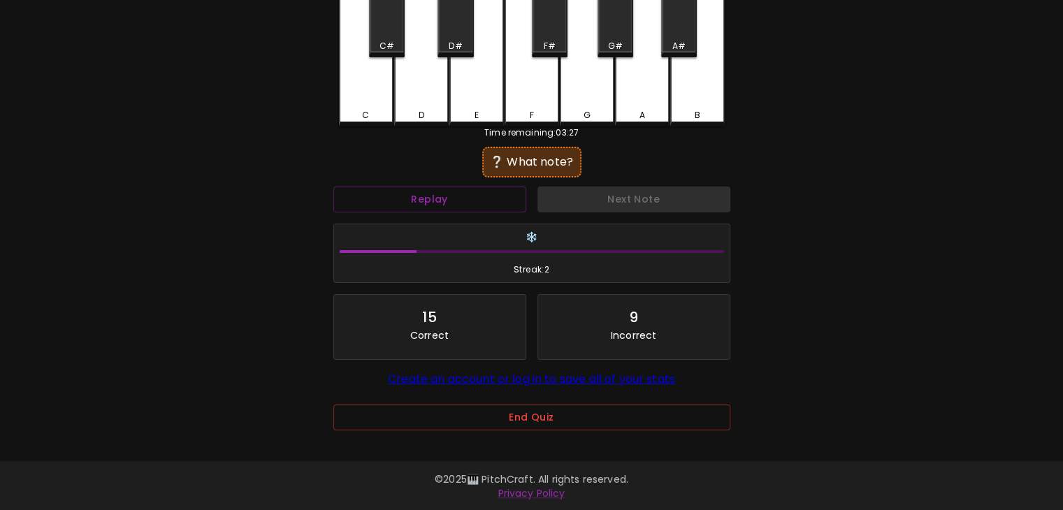
click at [528, 101] on div "F" at bounding box center [532, 50] width 55 height 154
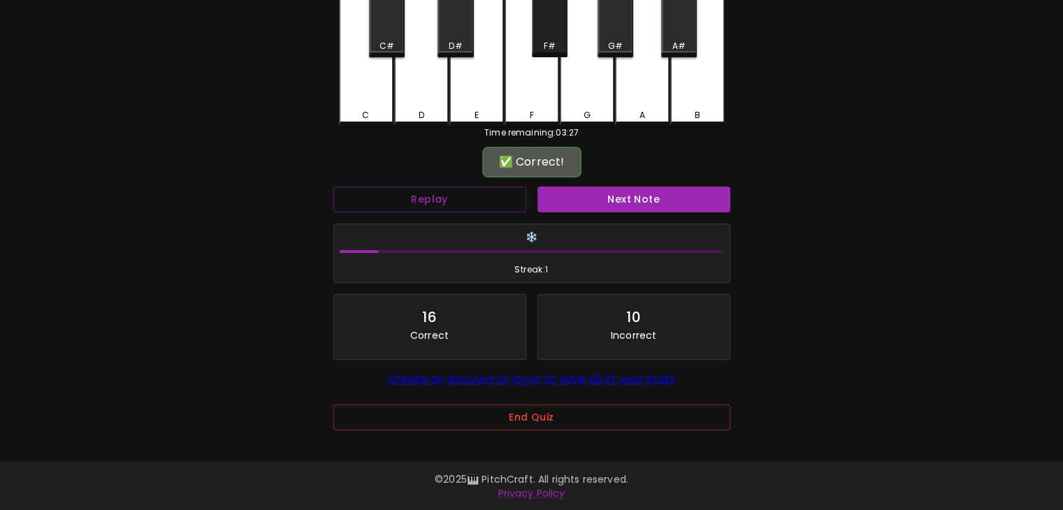
click at [551, 47] on div "F#" at bounding box center [549, 46] width 12 height 13
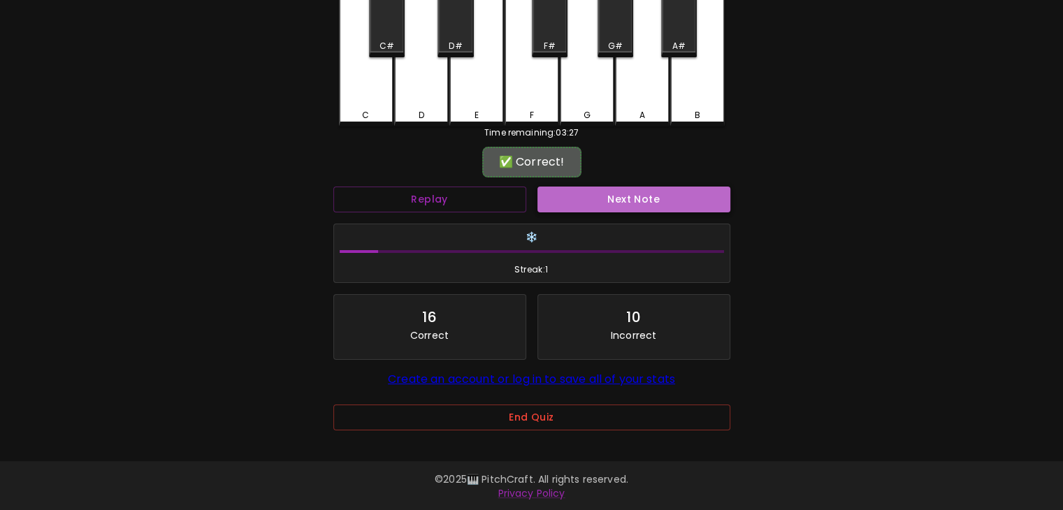
click at [612, 196] on button "Next Note" at bounding box center [633, 200] width 193 height 26
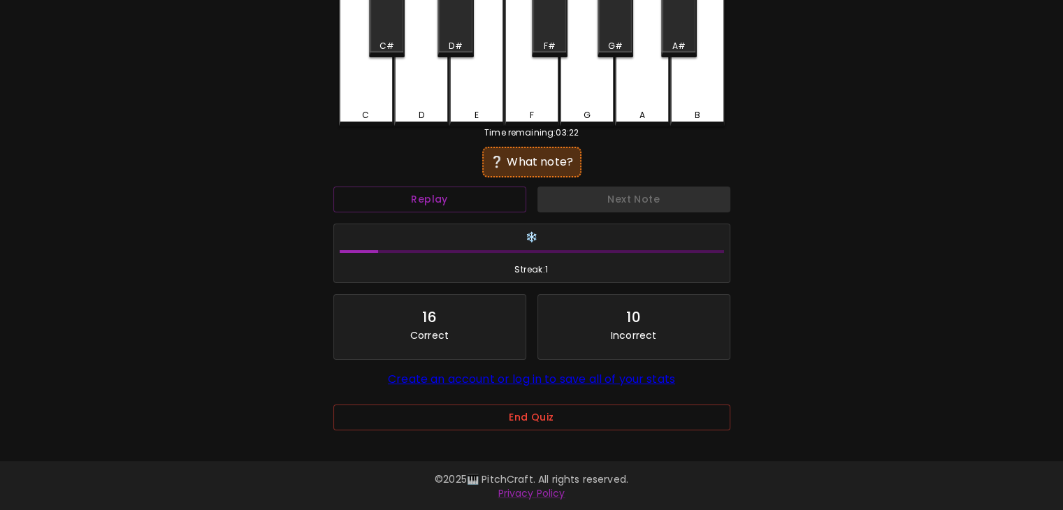
scroll to position [0, 0]
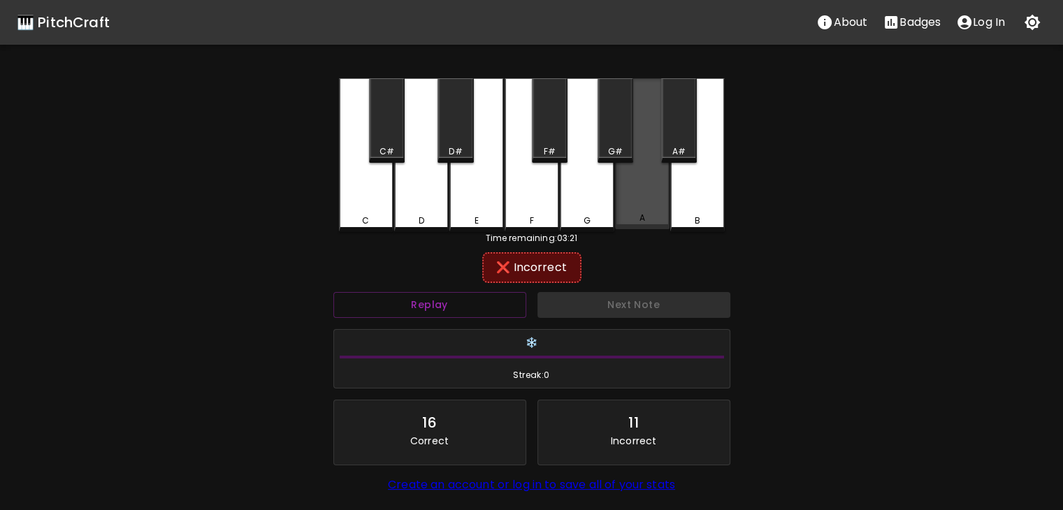
click at [638, 165] on div "A" at bounding box center [642, 153] width 55 height 151
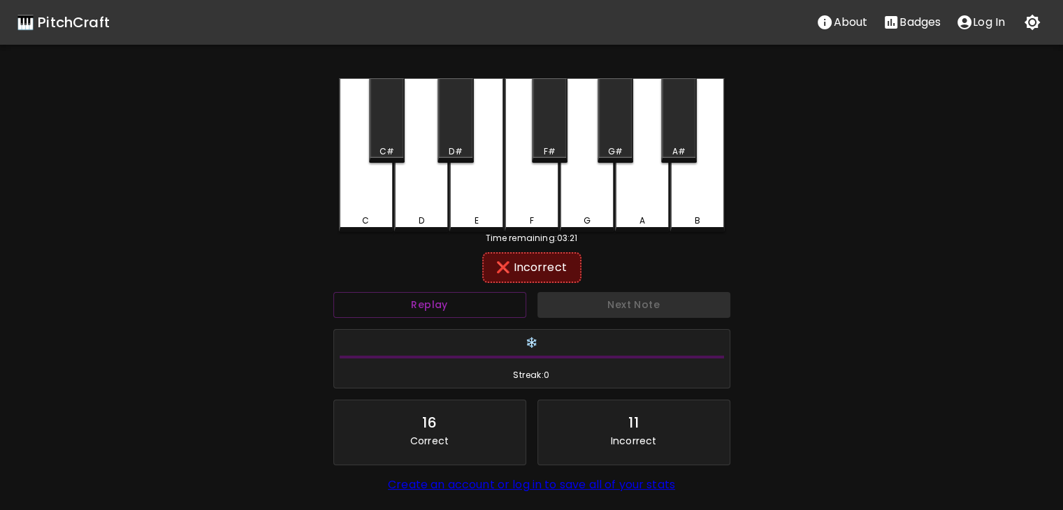
scroll to position [106, 0]
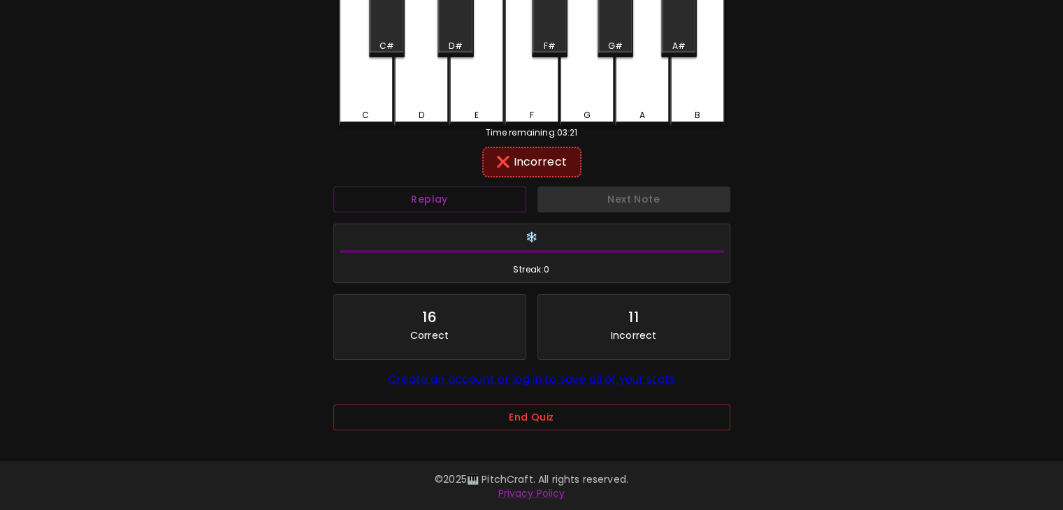
click at [615, 36] on div "G#" at bounding box center [615, 15] width 36 height 85
click at [665, 47] on div "A#" at bounding box center [678, 46] width 33 height 13
click at [607, 75] on div "G" at bounding box center [587, 50] width 55 height 154
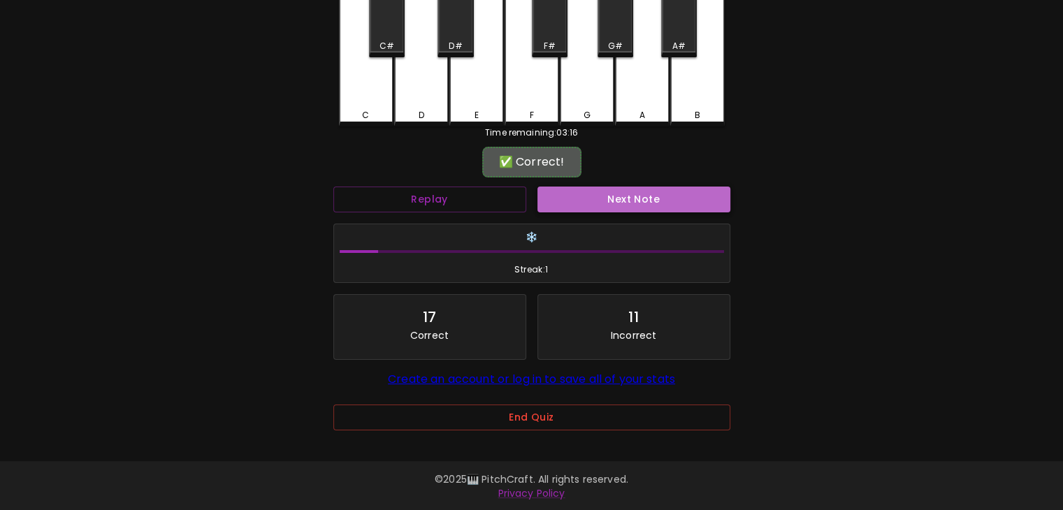
click at [628, 196] on button "Next Note" at bounding box center [633, 200] width 193 height 26
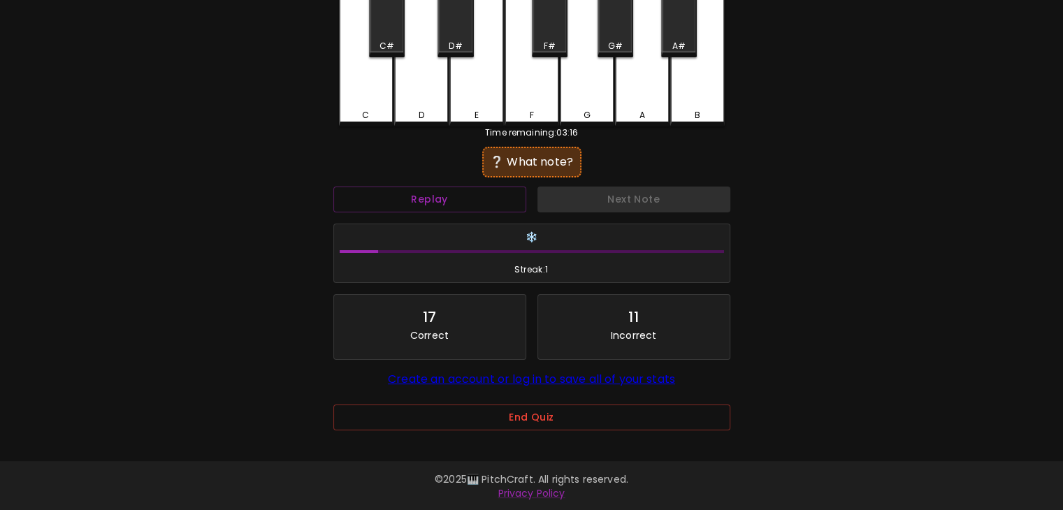
scroll to position [0, 0]
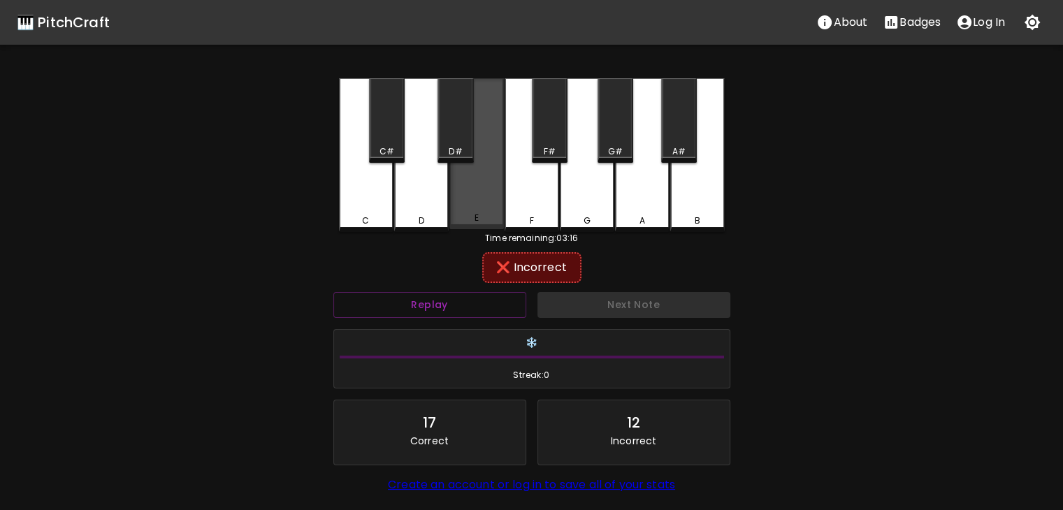
drag, startPoint x: 500, startPoint y: 202, endPoint x: 514, endPoint y: 199, distance: 13.6
click at [514, 199] on div "C C# D D# E F F# G G# A A# B" at bounding box center [532, 155] width 386 height 154
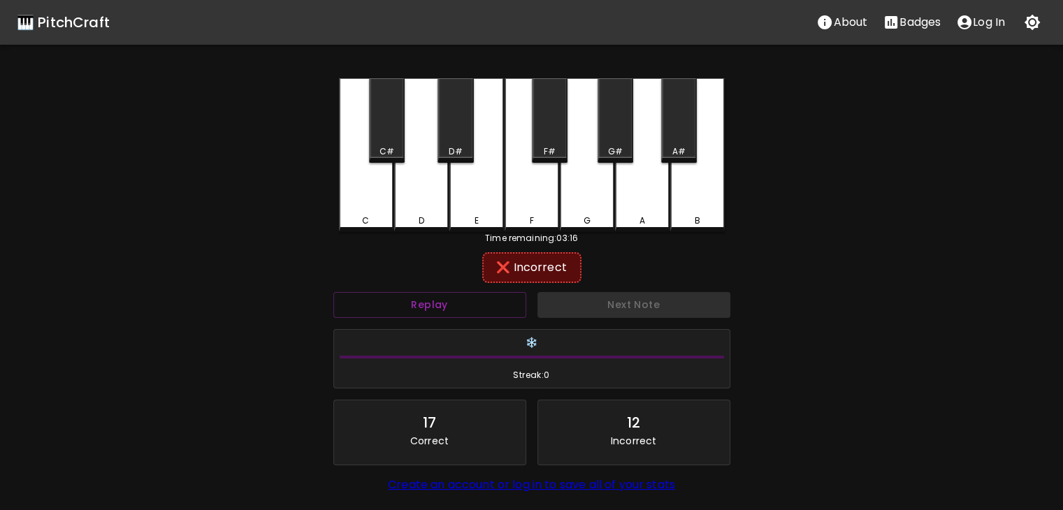
click at [514, 199] on div "F" at bounding box center [532, 155] width 55 height 154
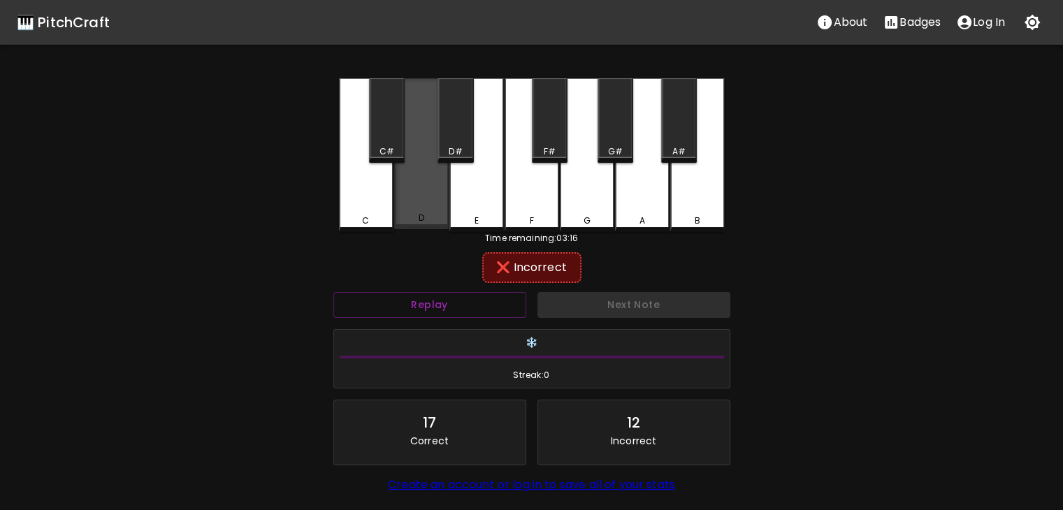
click at [435, 205] on div "D" at bounding box center [421, 153] width 55 height 151
click at [403, 208] on div "D" at bounding box center [421, 153] width 55 height 151
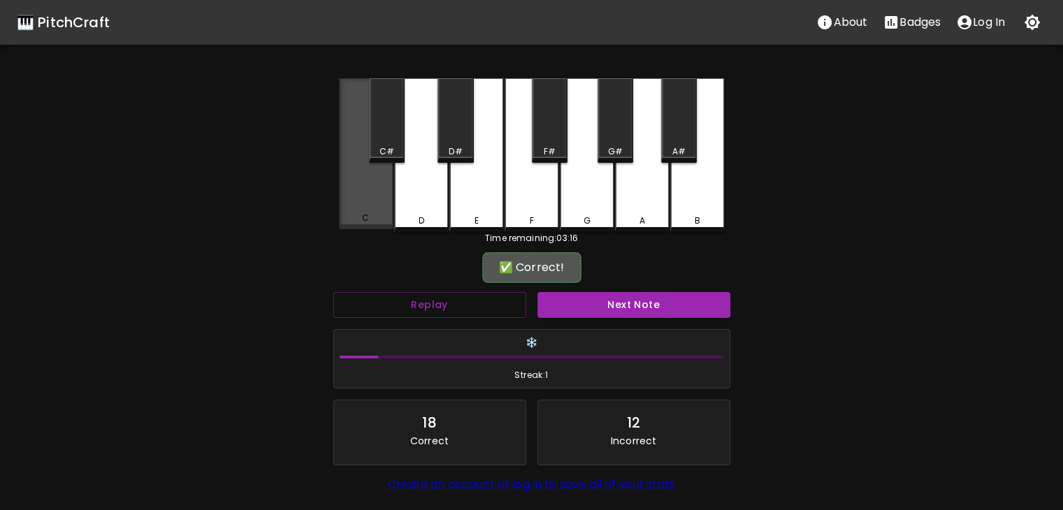
click at [361, 219] on div "C" at bounding box center [366, 218] width 52 height 13
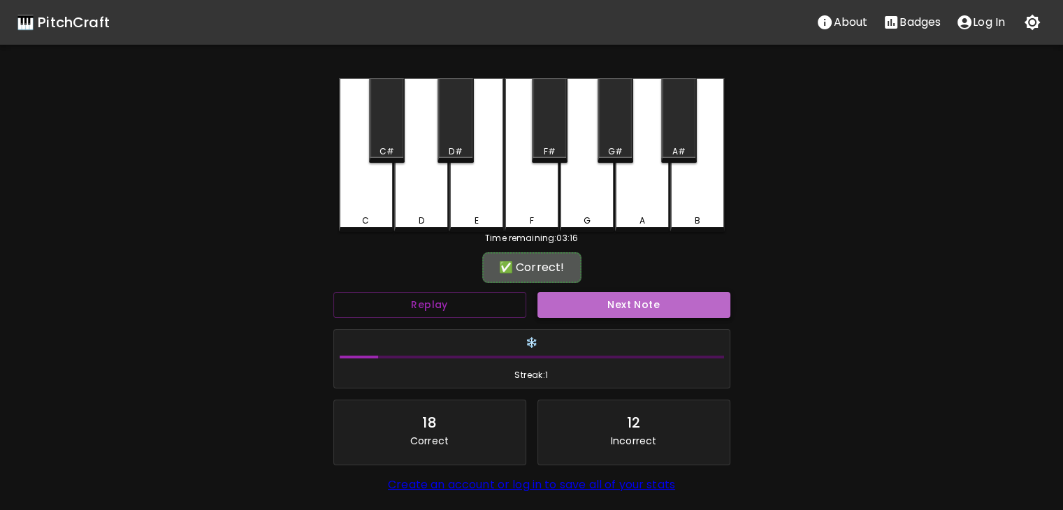
click at [597, 293] on button "Next Note" at bounding box center [633, 305] width 193 height 26
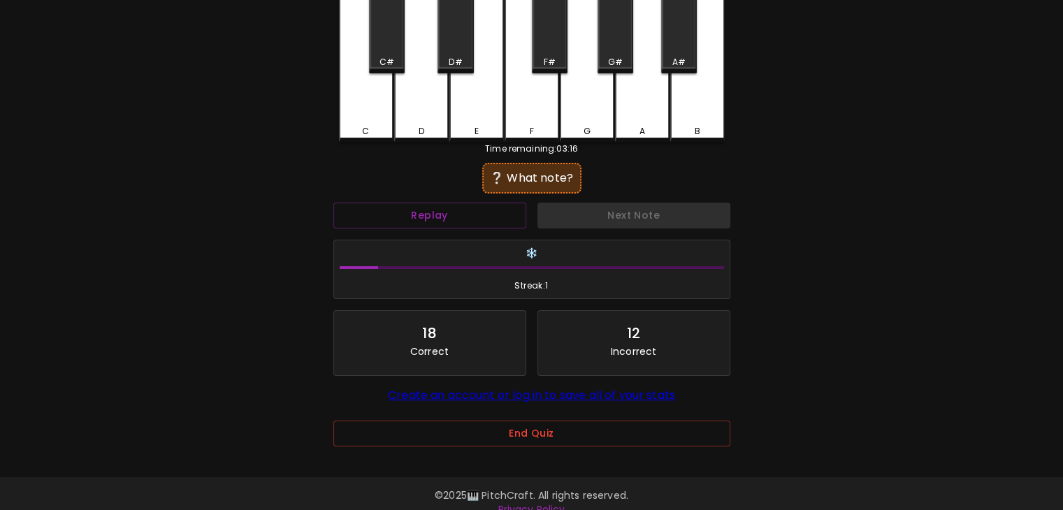
scroll to position [106, 0]
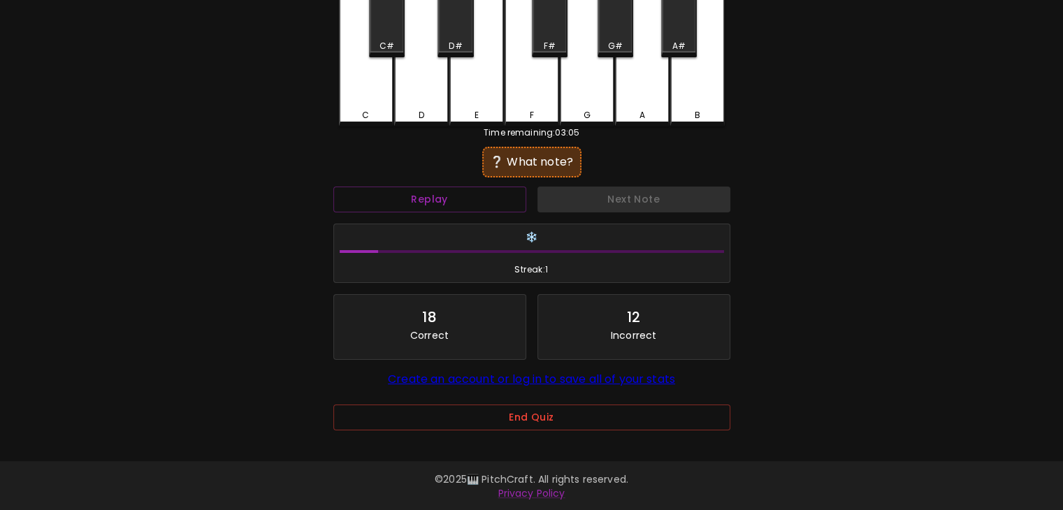
click at [414, 85] on div "D" at bounding box center [421, 50] width 55 height 154
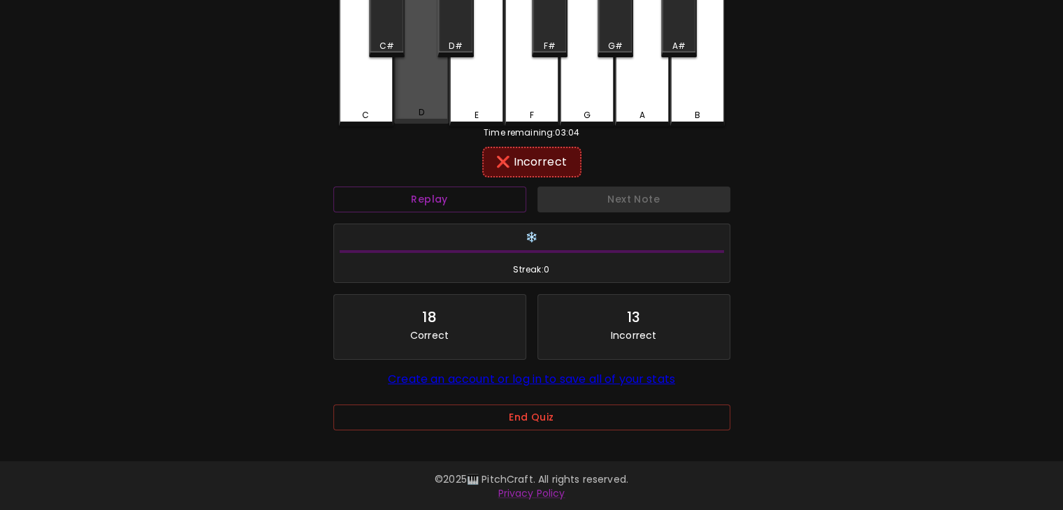
click at [414, 85] on div "D" at bounding box center [421, 48] width 55 height 151
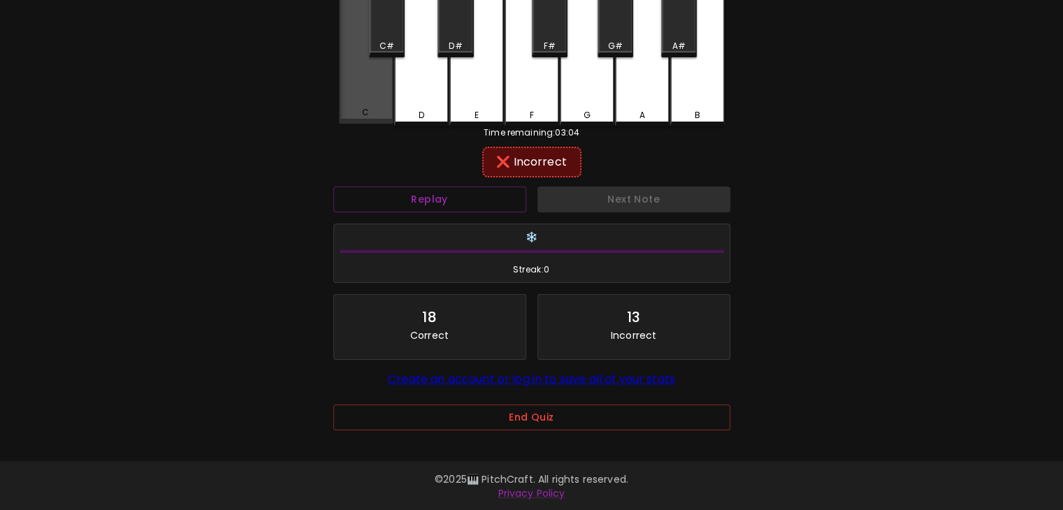
click at [379, 87] on div "C" at bounding box center [366, 48] width 55 height 151
click at [676, 78] on div "B" at bounding box center [697, 50] width 55 height 154
click at [632, 91] on div "A" at bounding box center [642, 50] width 55 height 154
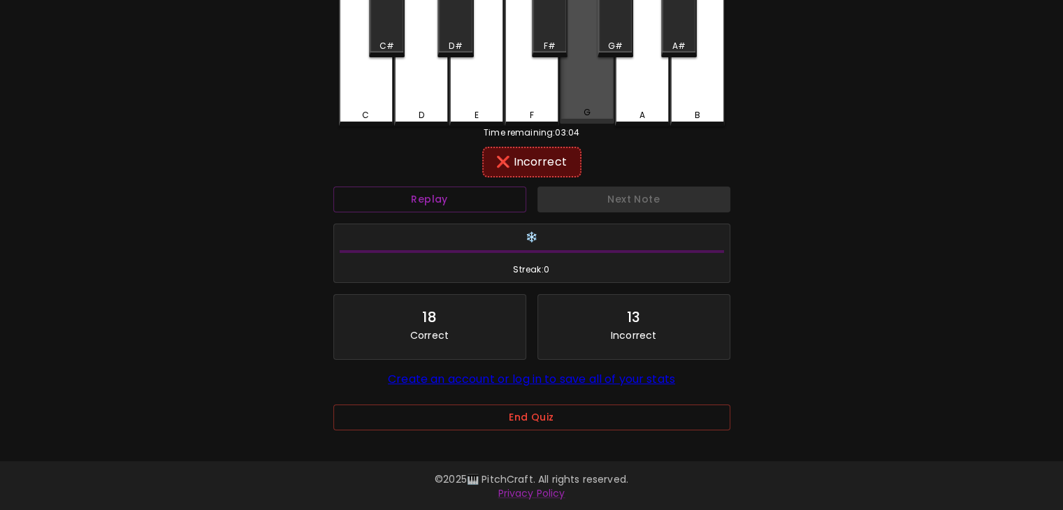
click at [603, 95] on div "G" at bounding box center [587, 48] width 55 height 151
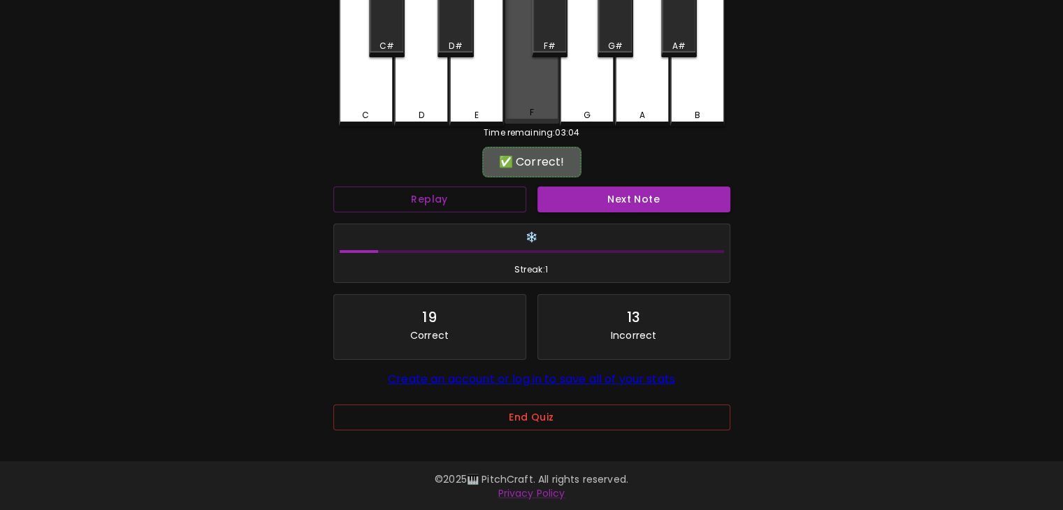
click at [542, 96] on div "F" at bounding box center [532, 48] width 55 height 151
click at [542, 78] on div "F" at bounding box center [532, 48] width 55 height 151
click at [599, 184] on div "Next Note" at bounding box center [634, 199] width 204 height 37
click at [635, 194] on button "Next Note" at bounding box center [633, 200] width 193 height 26
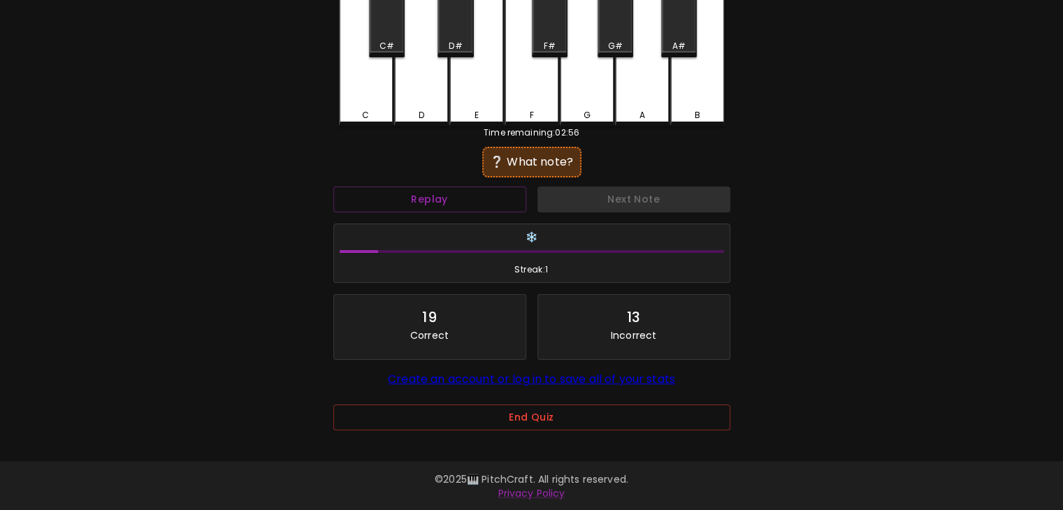
scroll to position [0, 0]
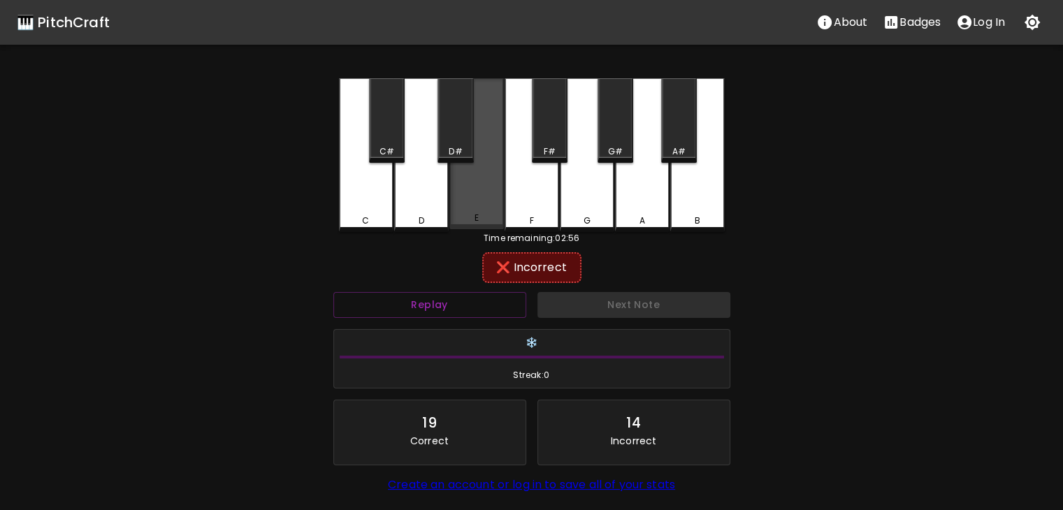
click at [478, 198] on div "E" at bounding box center [476, 153] width 55 height 151
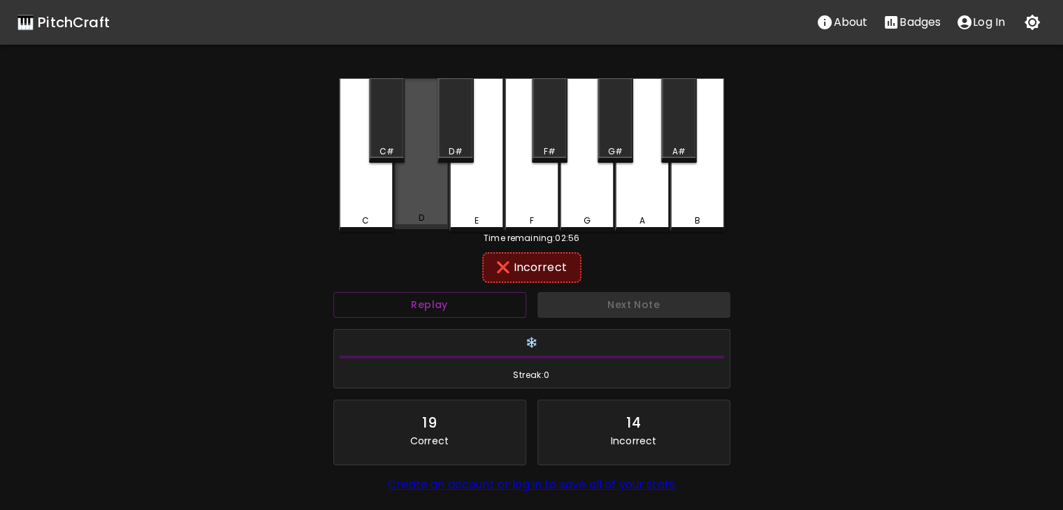
click at [433, 185] on div "D" at bounding box center [421, 153] width 55 height 151
click at [406, 147] on div "D" at bounding box center [421, 153] width 55 height 151
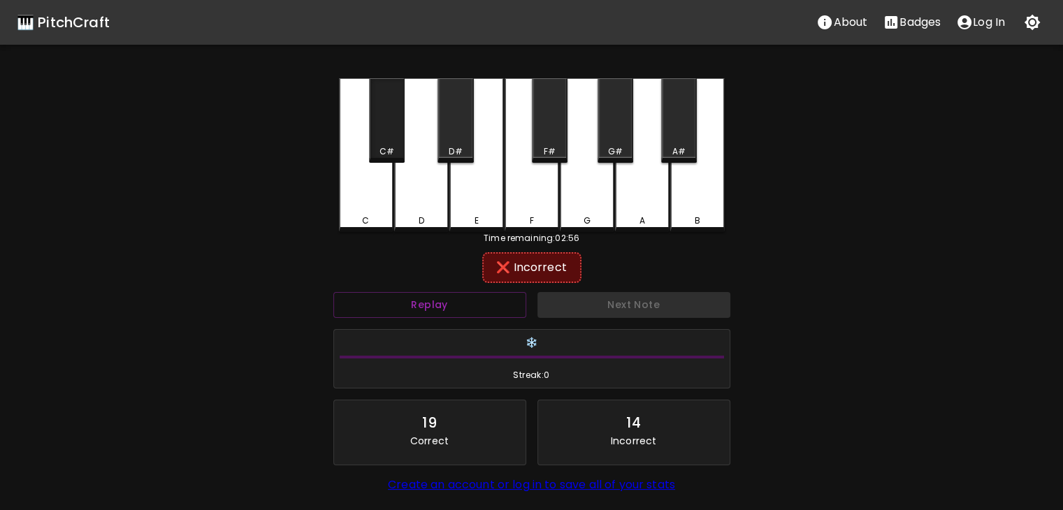
click at [381, 143] on div "C#" at bounding box center [387, 120] width 36 height 85
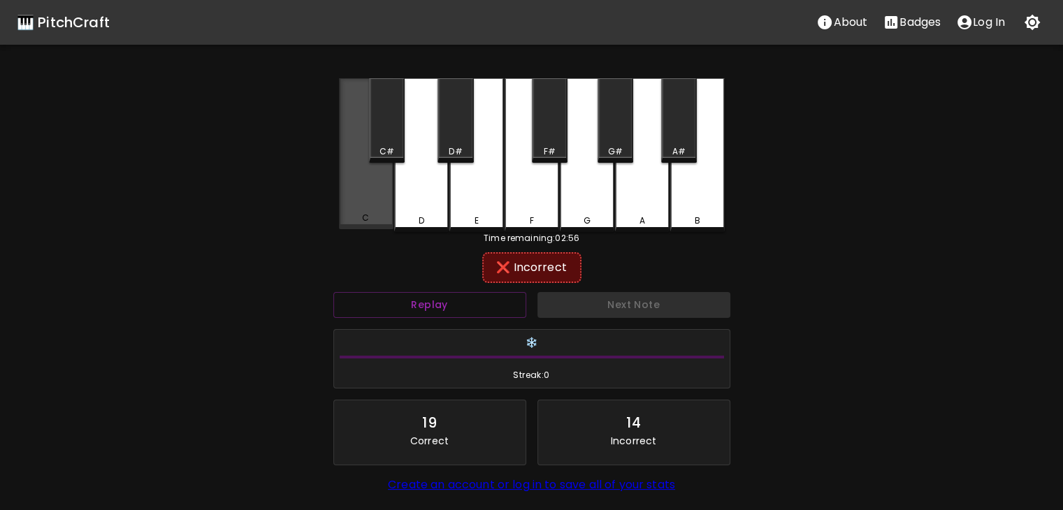
click at [380, 182] on div "C" at bounding box center [366, 153] width 55 height 151
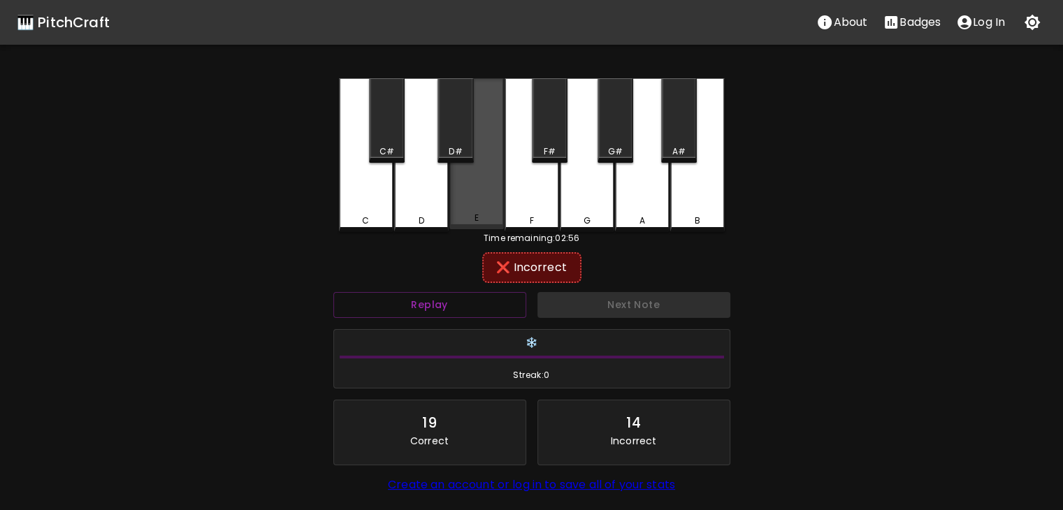
click at [484, 140] on div "E" at bounding box center [476, 153] width 55 height 151
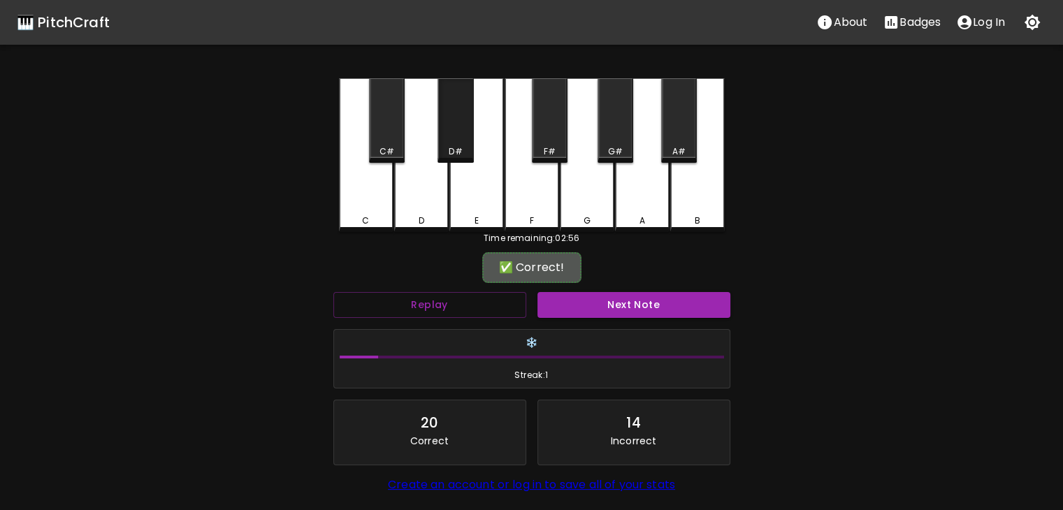
click at [471, 143] on div "D#" at bounding box center [455, 120] width 36 height 85
